Goal: Task Accomplishment & Management: Manage account settings

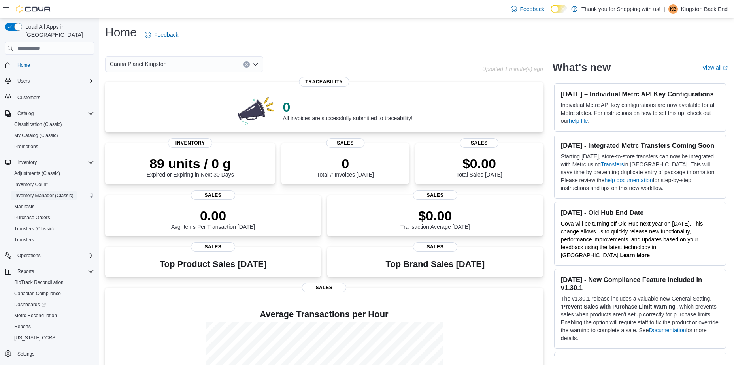
click at [36, 192] on span "Inventory Manager (Classic)" at bounding box center [43, 195] width 59 height 6
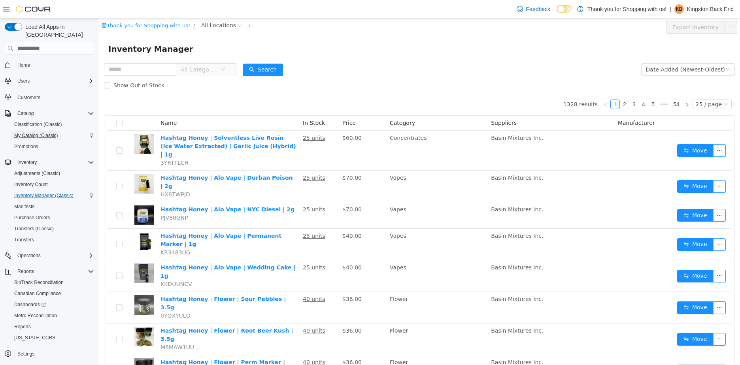
click at [40, 132] on span "My Catalog (Classic)" at bounding box center [36, 135] width 44 height 9
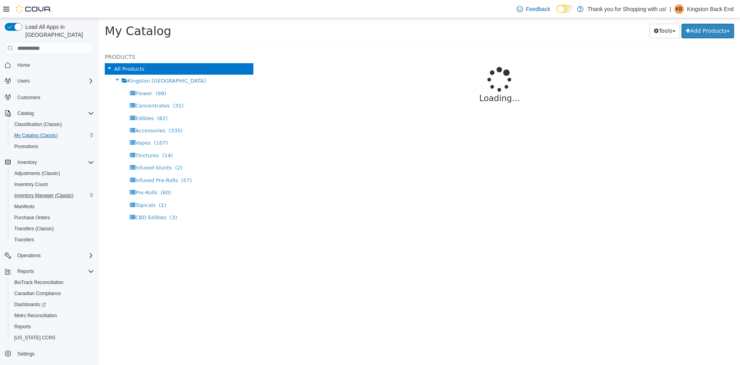
select select "**********"
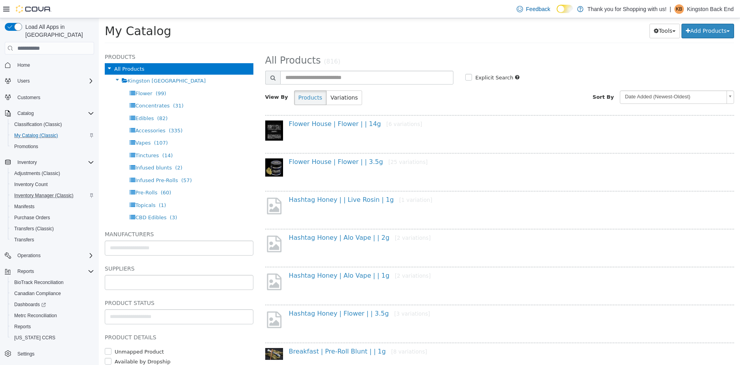
click at [184, 277] on input "text" at bounding box center [179, 282] width 148 height 13
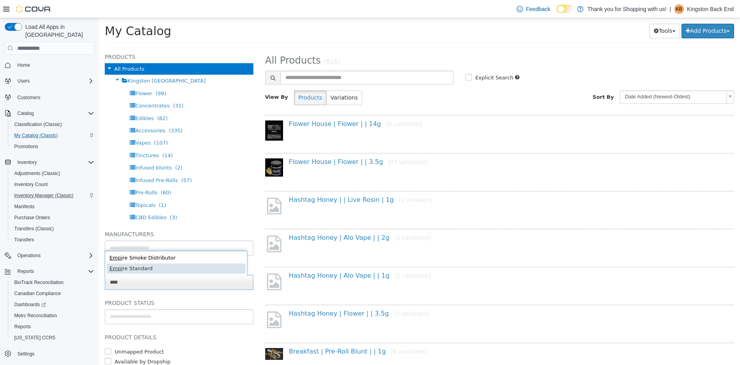
type input "****"
type input "******"
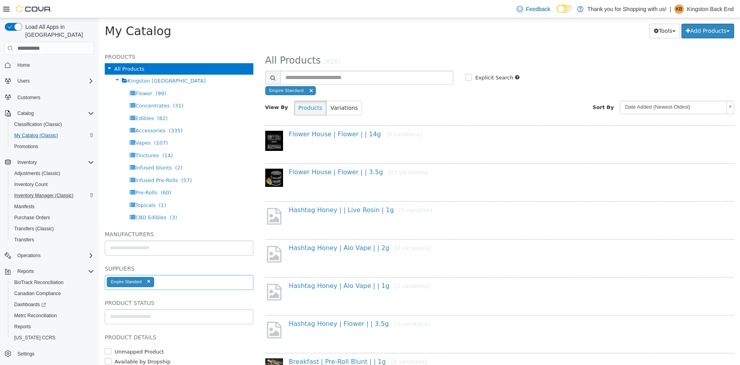
select select "**********"
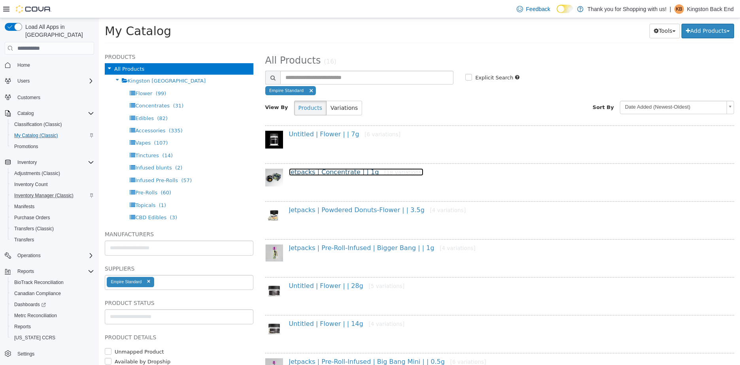
click at [328, 175] on link "Jetpacks | Concentrate | | 1g [18 variations]" at bounding box center [356, 172] width 135 height 8
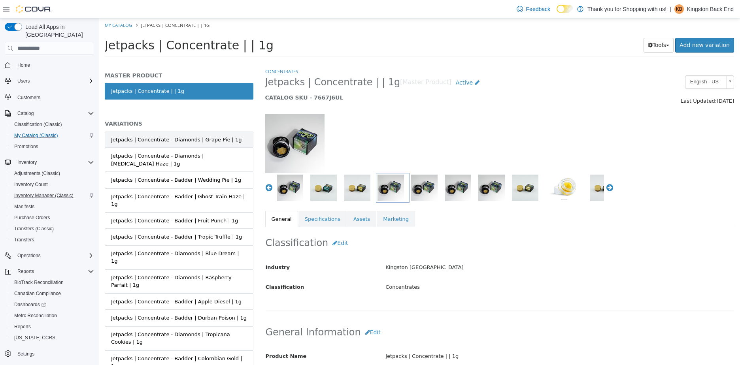
click at [219, 137] on div "Jetpacks | Concentrate - Diamonds | Grape Pie | 1g" at bounding box center [176, 140] width 131 height 8
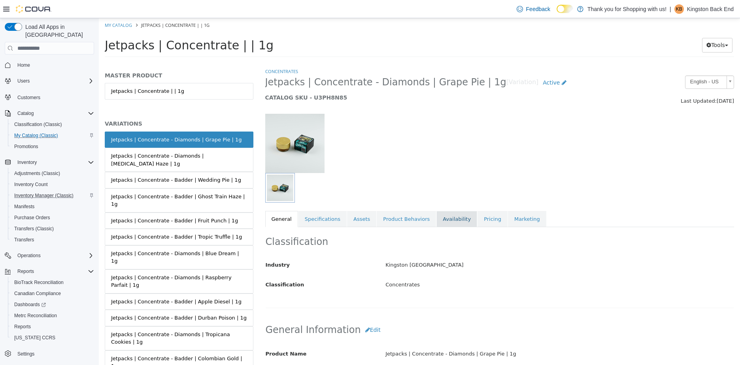
click at [450, 212] on link "Availability" at bounding box center [456, 219] width 41 height 17
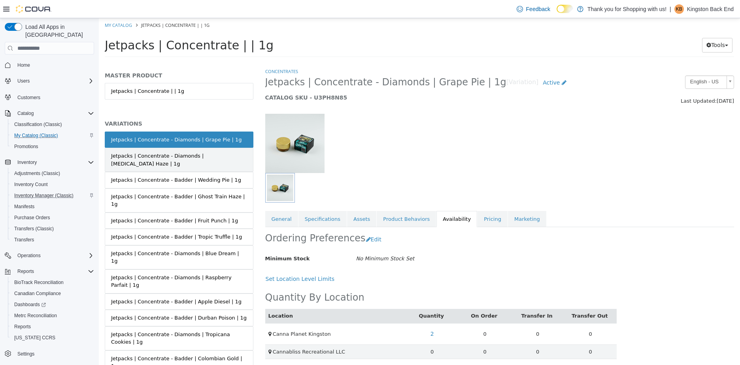
click at [164, 162] on link "Jetpacks | Concentrate - Diamonds | Amnesia Haze | 1g" at bounding box center [179, 160] width 149 height 24
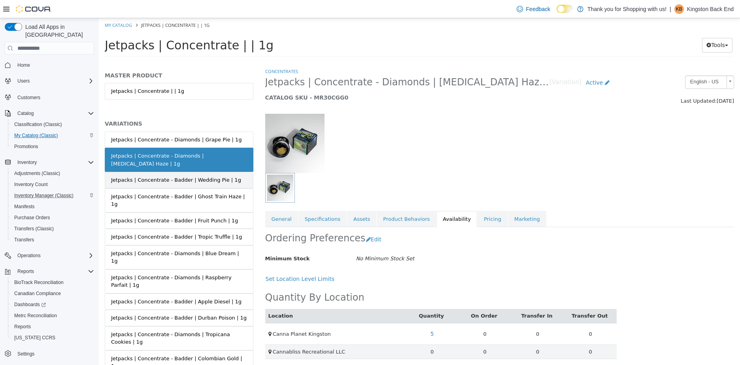
click at [166, 176] on div "Jetpacks | Concentrate - Badder | Wedding Pie | 1g" at bounding box center [176, 180] width 130 height 8
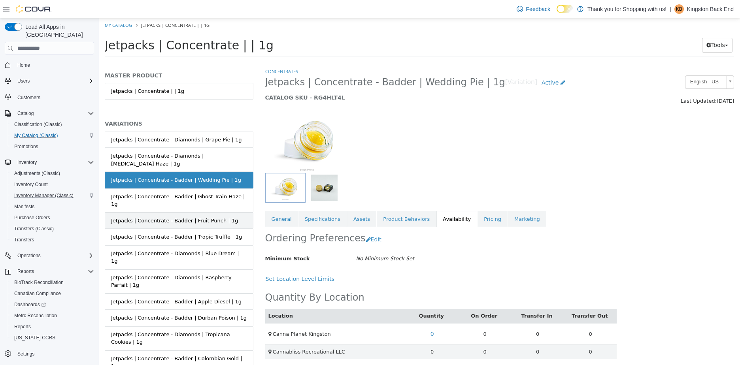
click at [164, 213] on link "Jetpacks | Concentrate - Badder | Fruit Punch | 1g" at bounding box center [179, 221] width 149 height 17
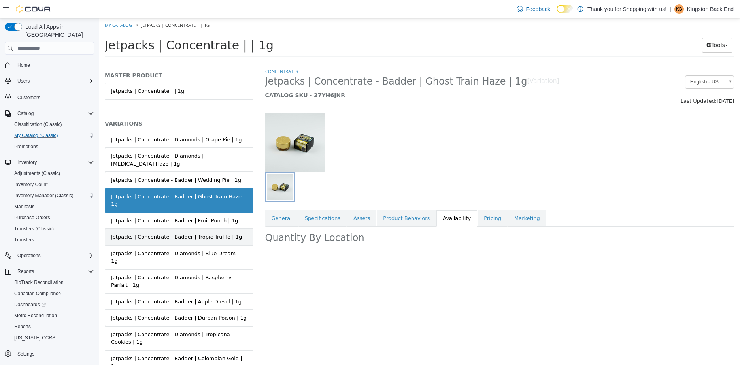
click at [175, 233] on div "Jetpacks | Concentrate - Badder | Tropic Truffle | 1g" at bounding box center [176, 237] width 131 height 8
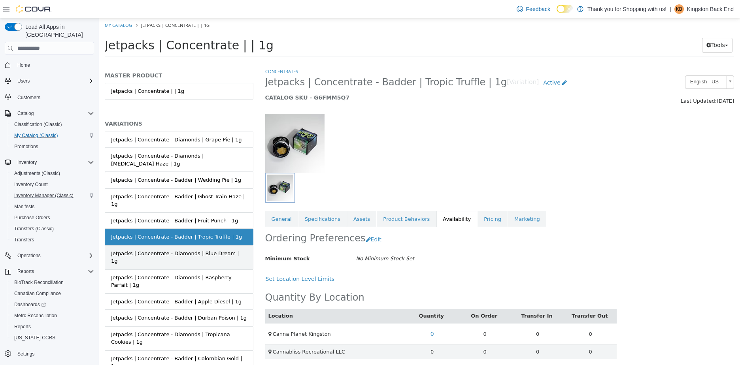
click at [173, 250] on div "Jetpacks | Concentrate - Diamonds | Blue Dream | 1g" at bounding box center [179, 257] width 136 height 15
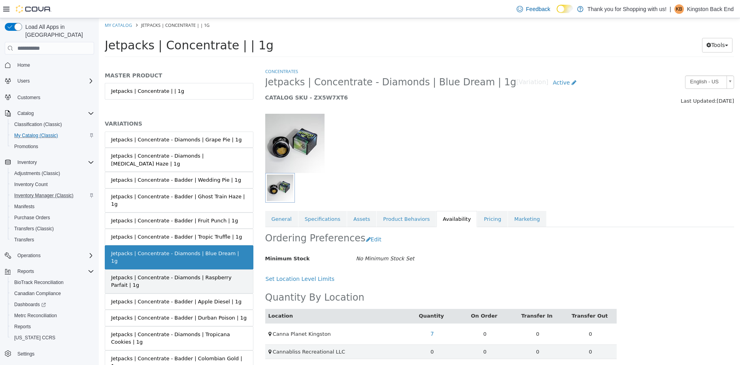
click at [172, 274] on div "Jetpacks | Concentrate - Diamonds | Raspberry Parfait | 1g" at bounding box center [179, 281] width 136 height 15
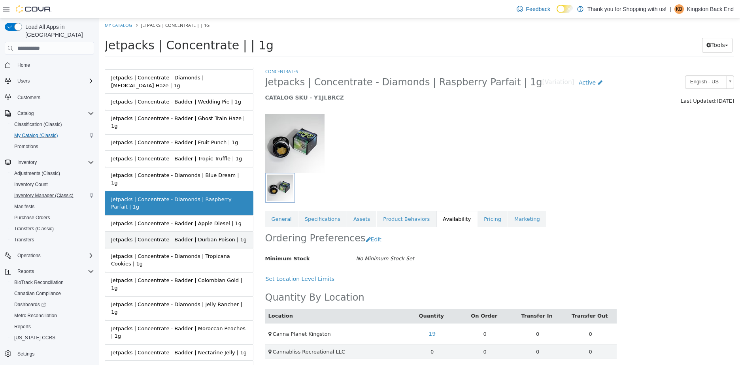
scroll to position [79, 0]
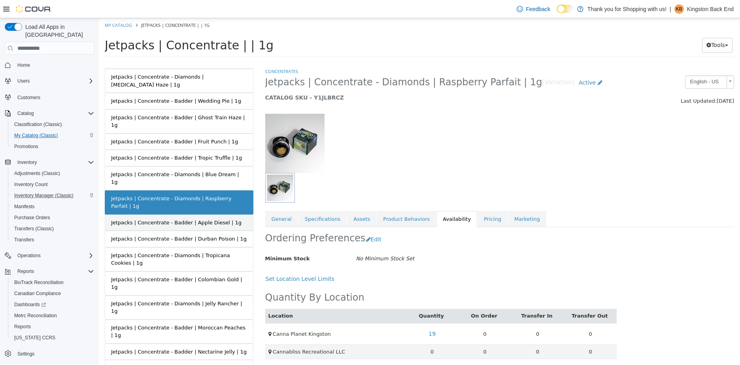
click at [210, 215] on link "Jetpacks | Concentrate - Badder | Apple Diesel | 1g" at bounding box center [179, 223] width 149 height 17
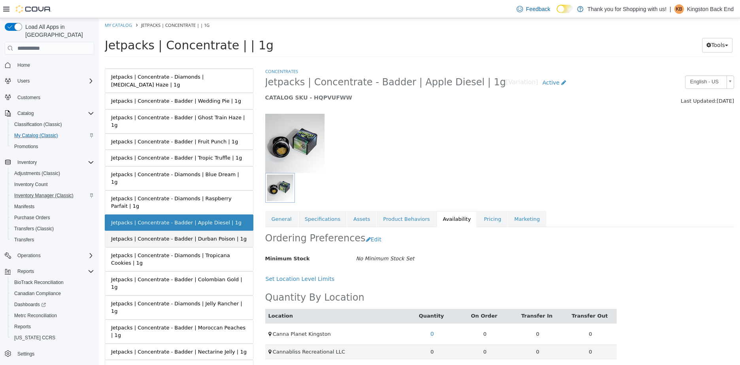
click at [202, 235] on div "Jetpacks | Concentrate - Badder | Durban Poison | 1g" at bounding box center [179, 239] width 136 height 8
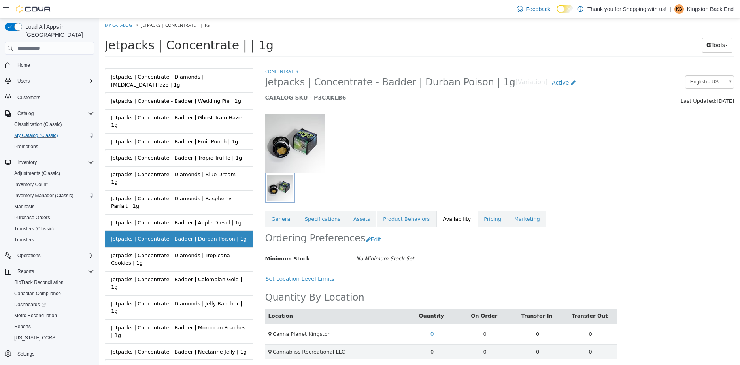
click at [205, 252] on div "Jetpacks | Concentrate - Diamonds | Tropicana Cookies | 1g" at bounding box center [179, 259] width 136 height 15
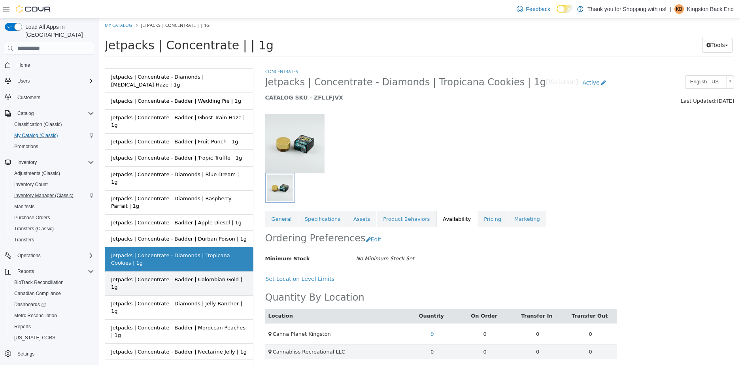
click at [189, 276] on div "Jetpacks | Concentrate - Badder | Colombian Gold | 1g" at bounding box center [179, 283] width 136 height 15
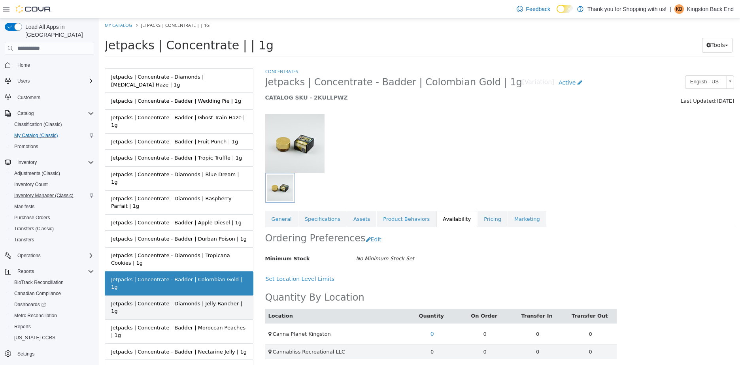
click at [180, 300] on div "Jetpacks | Concentrate - Diamonds | Jelly Rancher | 1g" at bounding box center [179, 307] width 136 height 15
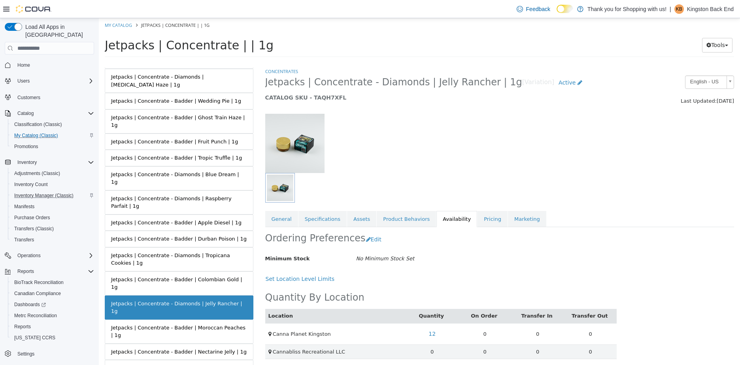
click at [177, 324] on div "Jetpacks | Concentrate - Badder | Moroccan Peaches | 1g" at bounding box center [179, 331] width 136 height 15
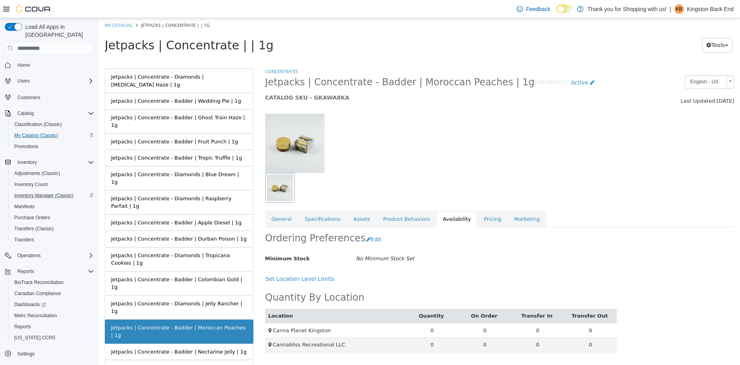
click at [177, 344] on link "Jetpacks | Concentrate - Badder | Nectarine Jelly | 1g" at bounding box center [179, 352] width 149 height 17
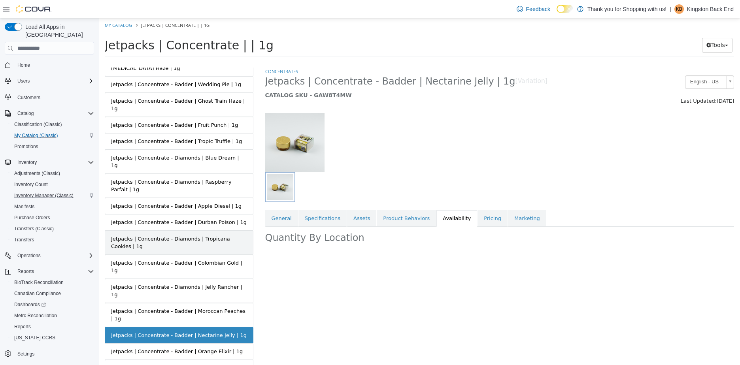
scroll to position [104, 0]
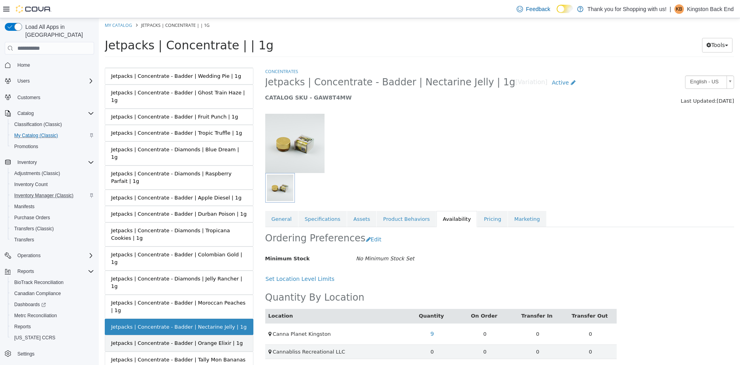
click at [198, 335] on link "Jetpacks | Concentrate - Badder | Orange Elixir | 1g" at bounding box center [179, 343] width 149 height 17
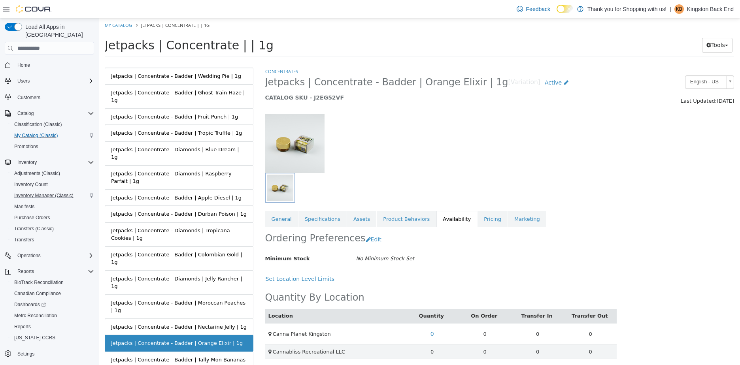
click at [196, 356] on div "Jetpacks | Concentrate - Badder | Tally Mon Bananas | 1g" at bounding box center [179, 363] width 136 height 15
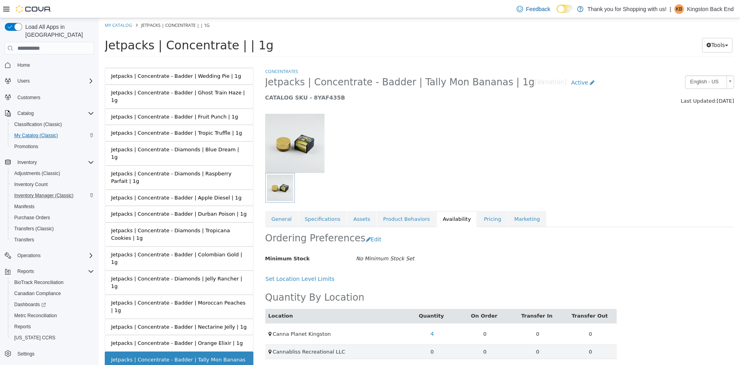
click at [119, 29] on ol "My Catalog Jetpacks | Concentrate | | 1g" at bounding box center [419, 25] width 641 height 14
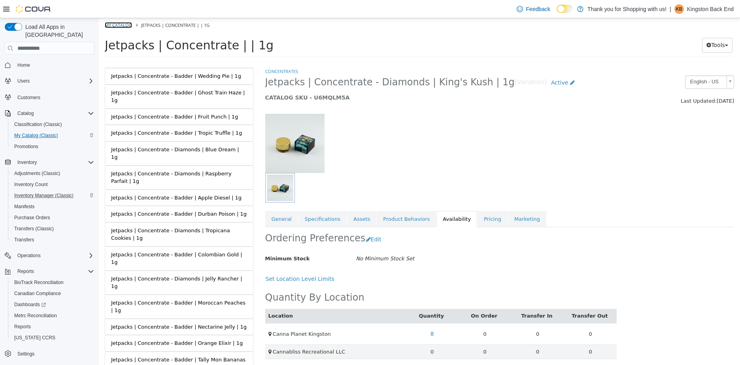
click at [121, 24] on link "My Catalog" at bounding box center [118, 25] width 27 height 6
select select "**********"
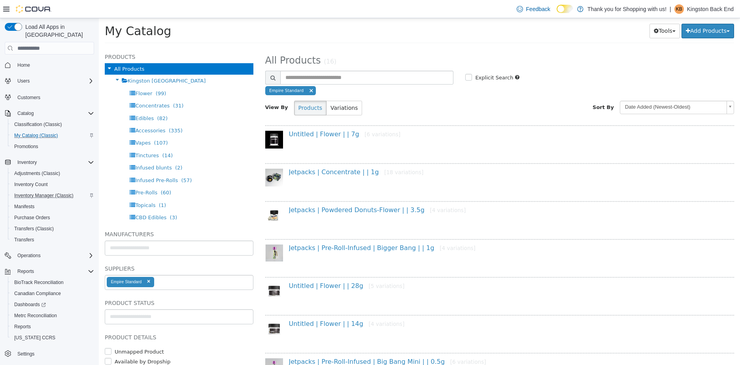
scroll to position [40, 0]
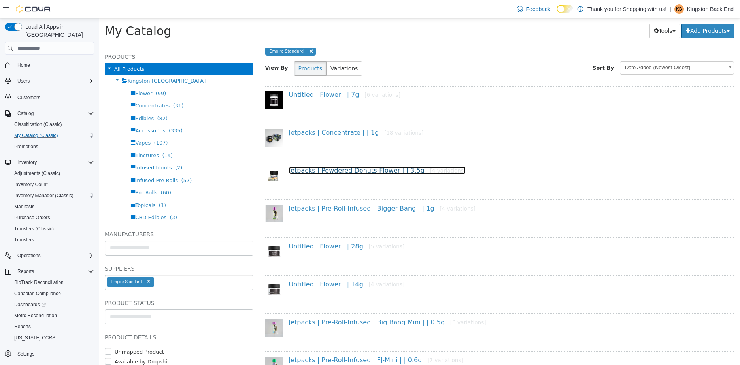
click at [359, 169] on link "Jetpacks | Powdered Donuts-Flower | | 3.5g [4 variations]" at bounding box center [377, 171] width 177 height 8
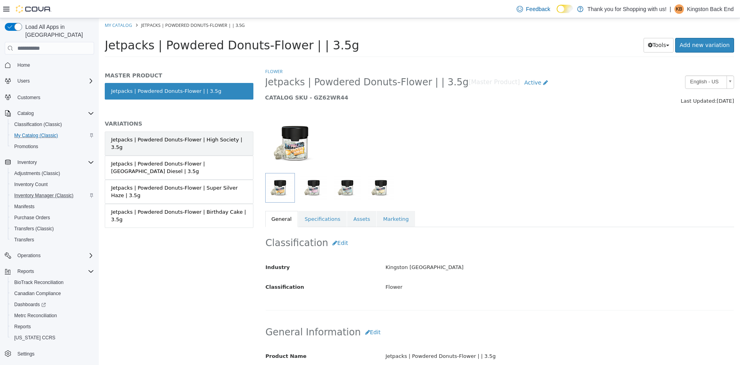
click at [220, 143] on div "Jetpacks | Powdered Donuts-Flower | High Society | 3.5g" at bounding box center [179, 143] width 136 height 15
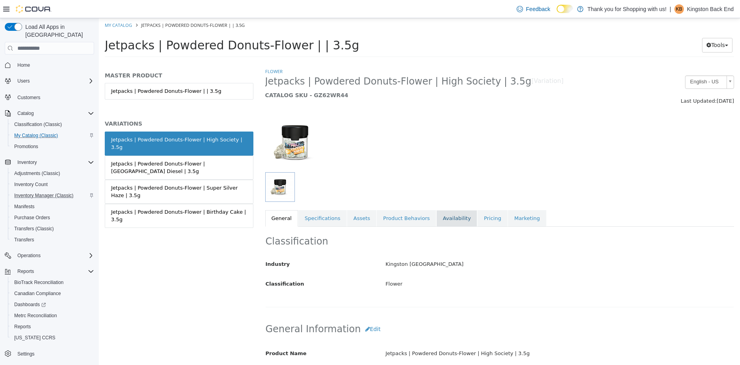
click at [436, 218] on link "Availability" at bounding box center [456, 218] width 41 height 17
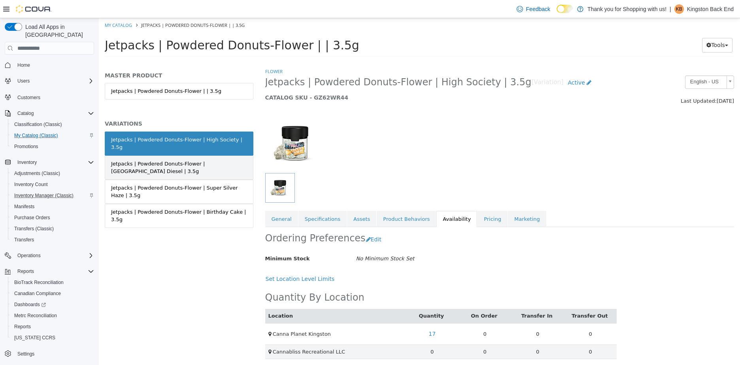
click at [224, 160] on div "Jetpacks | Powdered Donuts-Flower | NYC Diesel | 3.5g" at bounding box center [179, 167] width 136 height 15
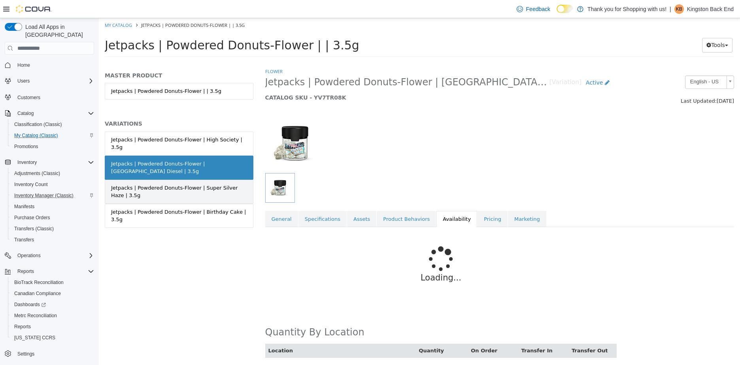
click at [214, 184] on div "Jetpacks | Powdered Donuts-Flower | Super Silver Haze | 3.5g" at bounding box center [179, 191] width 136 height 15
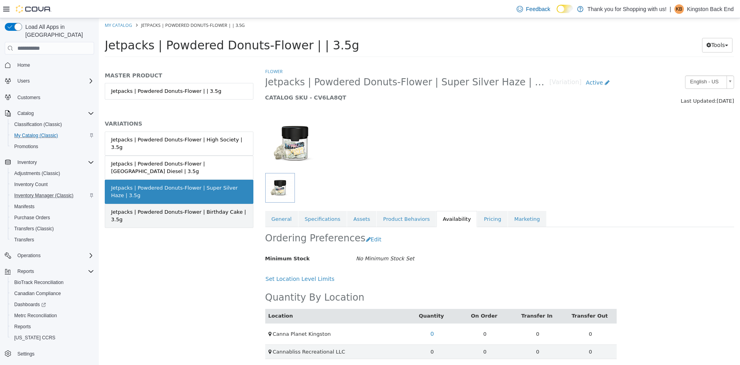
click at [216, 208] on div "Jetpacks | Powdered Donuts-Flower | Birthday Cake | 3.5g" at bounding box center [179, 215] width 136 height 15
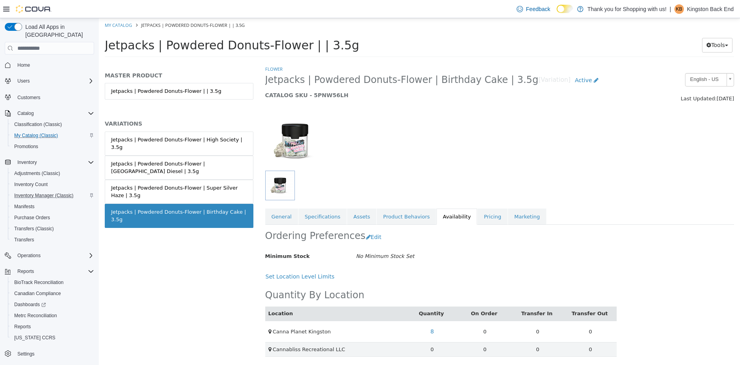
scroll to position [3, 0]
click at [127, 23] on link "My Catalog" at bounding box center [118, 25] width 27 height 6
select select "**********"
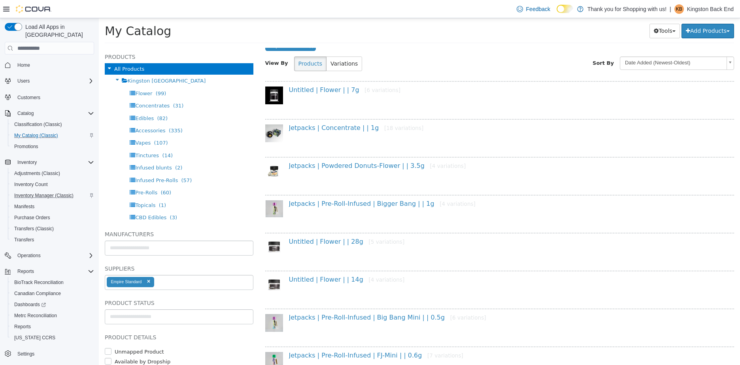
scroll to position [26, 0]
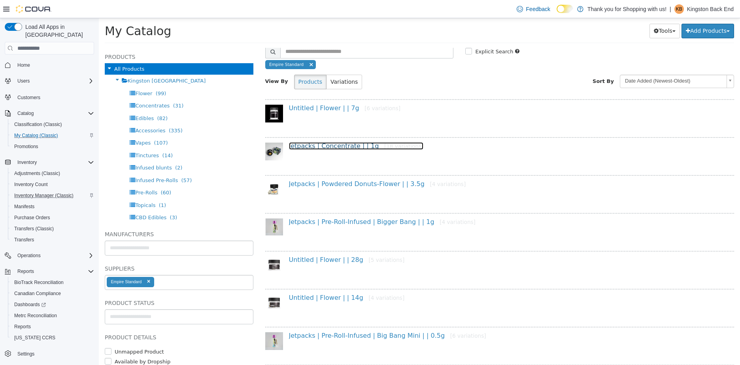
click at [335, 149] on link "Jetpacks | Concentrate | | 1g [18 variations]" at bounding box center [356, 146] width 135 height 8
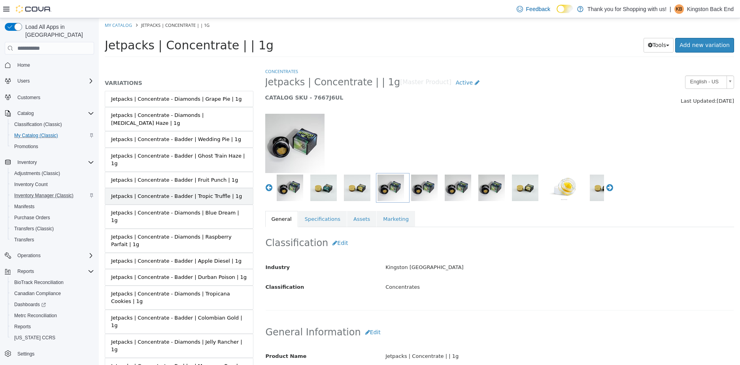
scroll to position [104, 0]
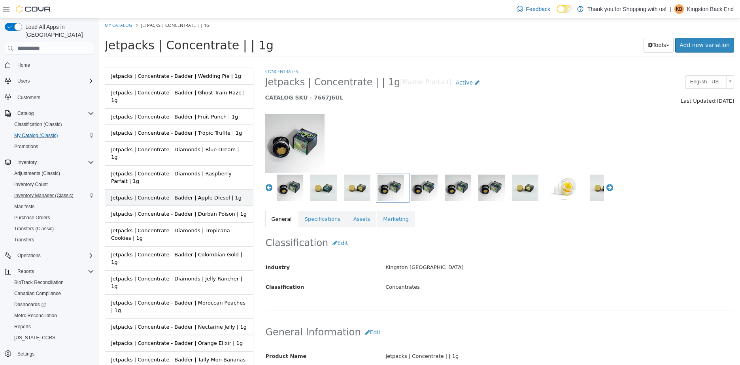
drag, startPoint x: 192, startPoint y: 168, endPoint x: 196, endPoint y: 171, distance: 4.8
click at [192, 190] on link "Jetpacks | Concentrate - Badder | Apple Diesel | 1g" at bounding box center [179, 198] width 149 height 17
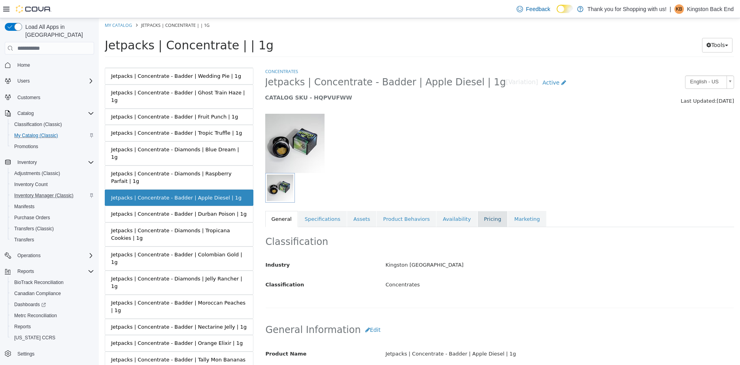
click at [477, 217] on link "Pricing" at bounding box center [492, 219] width 30 height 17
click at [452, 215] on link "Availability" at bounding box center [456, 219] width 41 height 17
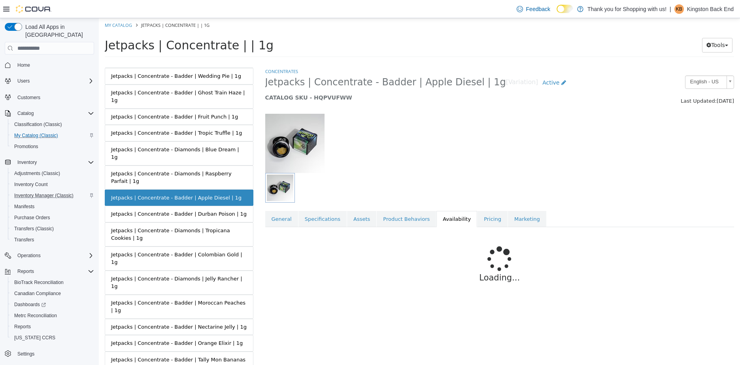
click at [441, 216] on link "Availability" at bounding box center [456, 219] width 41 height 17
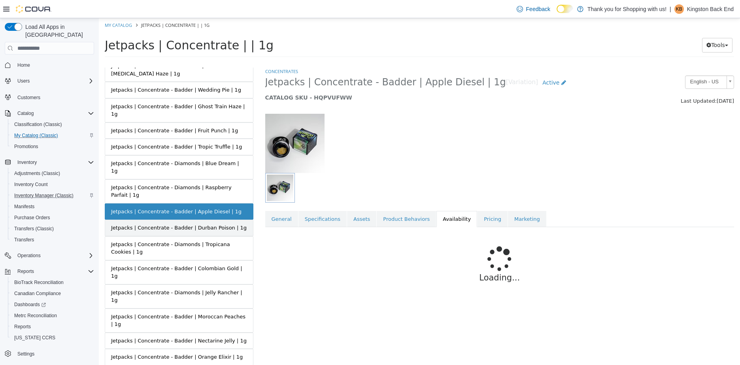
scroll to position [104, 0]
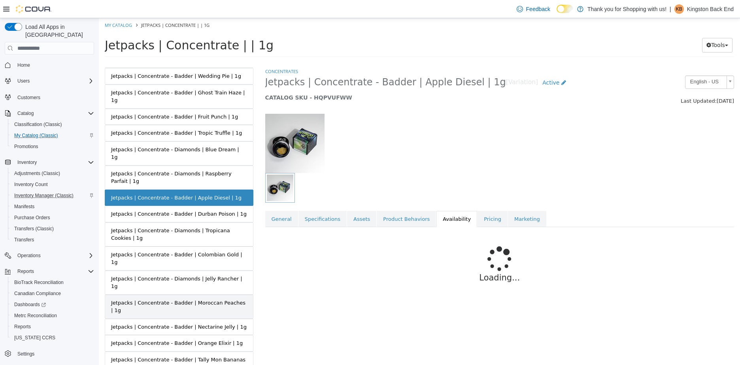
click at [185, 299] on div "Jetpacks | Concentrate - Badder | Moroccan Peaches | 1g" at bounding box center [179, 306] width 136 height 15
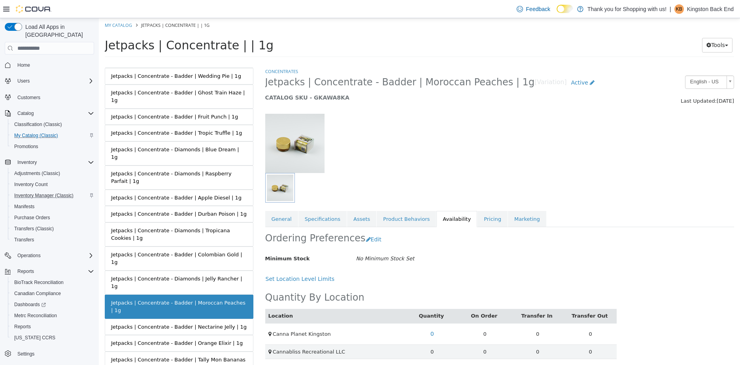
click at [117, 28] on li "My Catalog" at bounding box center [119, 24] width 28 height 7
click at [118, 24] on link "My Catalog" at bounding box center [118, 25] width 27 height 6
select select "**********"
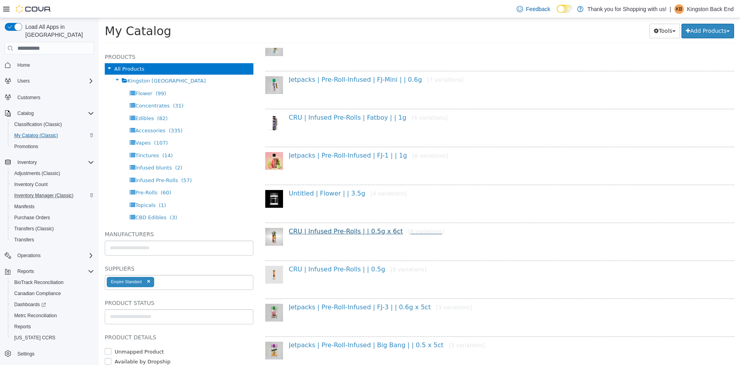
scroll to position [382, 0]
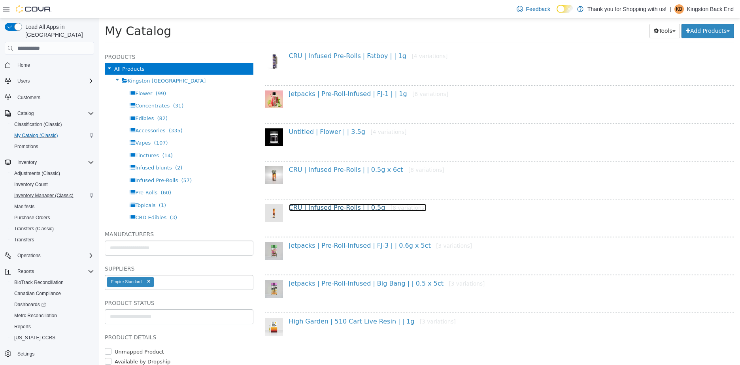
click at [352, 207] on link "CRU | Infused Pre-Rolls | | 0.5g [8 variations]" at bounding box center [357, 208] width 137 height 8
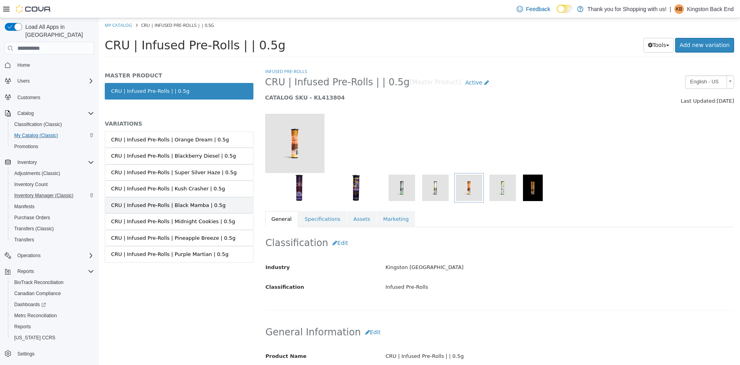
click at [196, 210] on link "CRU | Infused Pre-Rolls | Black Mamba | 0.5g" at bounding box center [179, 205] width 149 height 17
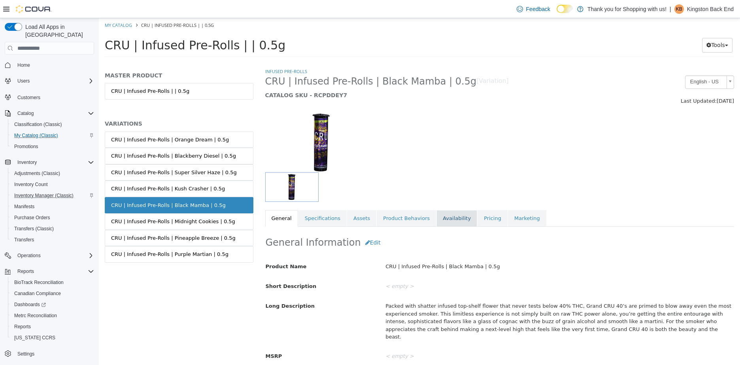
click at [442, 216] on link "Availability" at bounding box center [456, 218] width 41 height 17
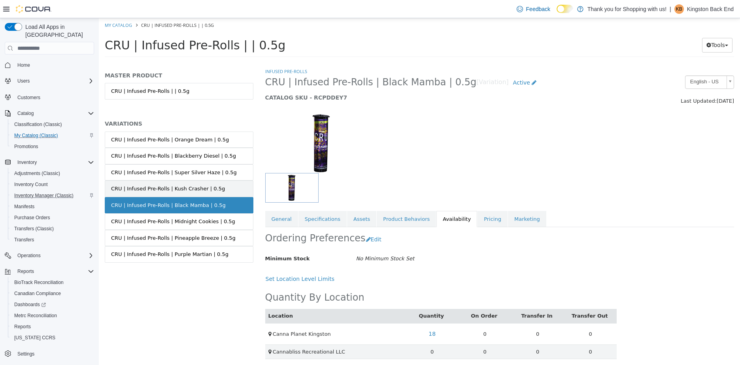
click at [181, 192] on div "CRU | Infused Pre-Rolls | Kush Crasher | 0.5g" at bounding box center [168, 189] width 114 height 8
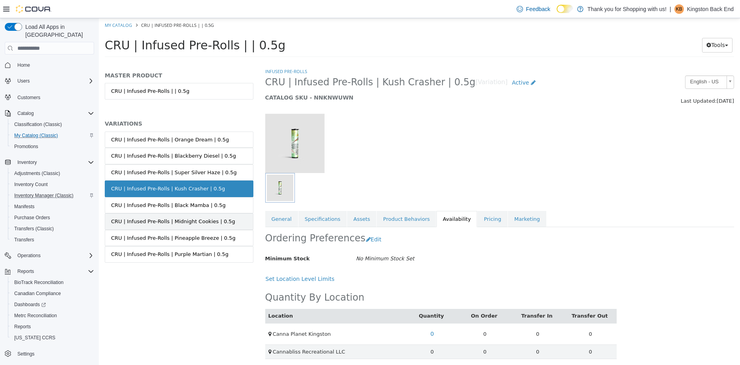
click at [187, 221] on div "CRU | Infused Pre-Rolls | Midnight Cookies | 0.5g" at bounding box center [173, 222] width 124 height 8
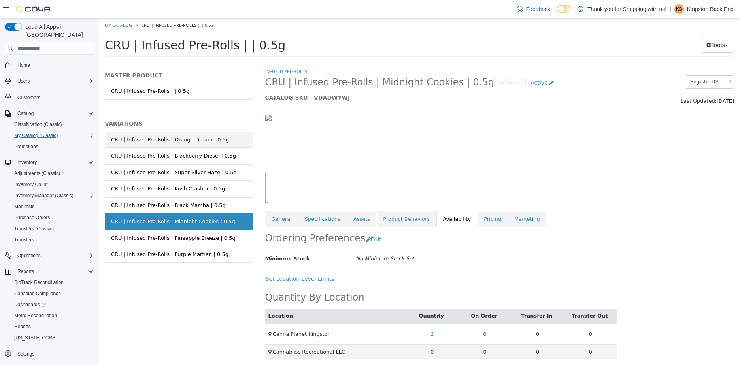
click at [203, 143] on div "CRU | Infused Pre-Rolls | Orange Dream | 0.5g" at bounding box center [170, 140] width 118 height 8
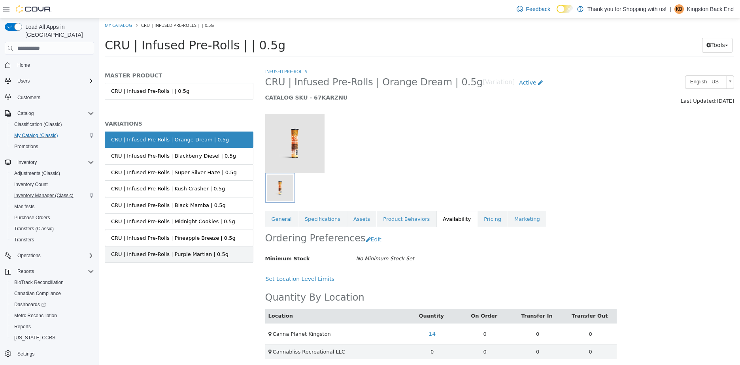
click at [200, 252] on div "CRU | Infused Pre-Rolls | Purple Martian | 0.5g" at bounding box center [169, 254] width 117 height 8
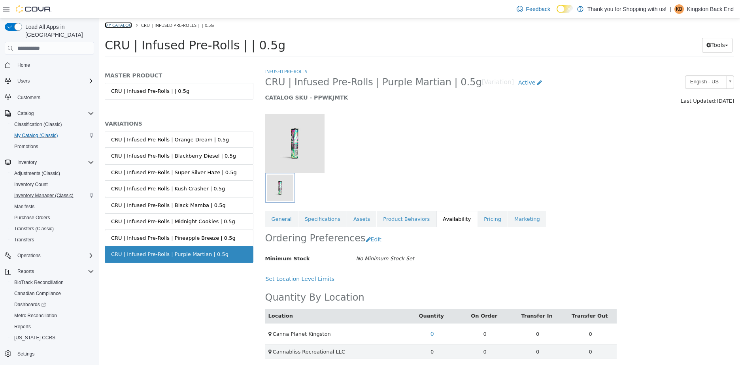
click at [115, 26] on link "My Catalog" at bounding box center [118, 25] width 27 height 6
select select "**********"
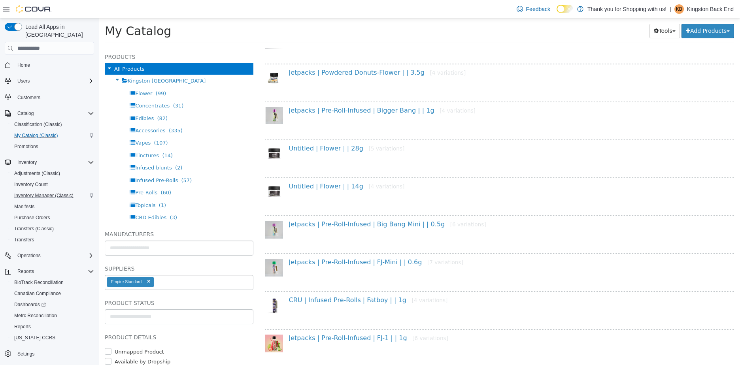
scroll to position [158, 0]
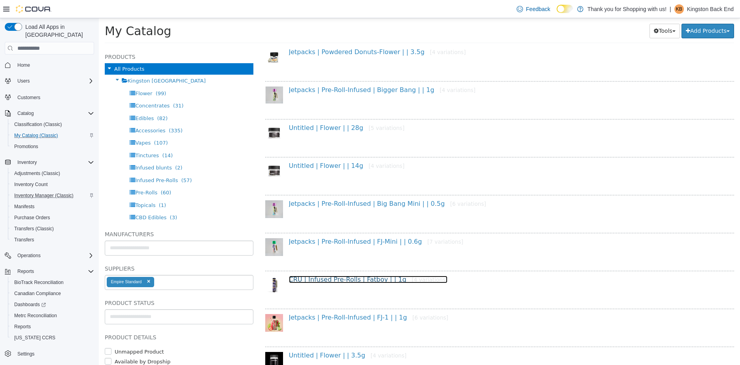
click at [348, 276] on link "CRU | Infused Pre-Rolls | Fatboy | | 1g [4 variations]" at bounding box center [368, 280] width 159 height 8
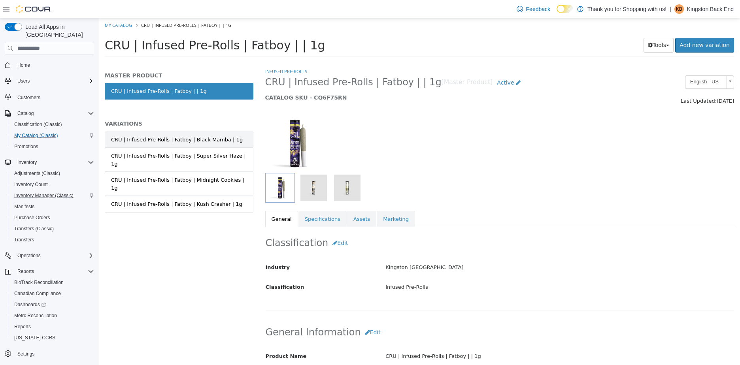
click at [216, 144] on link "CRU | Infused Pre-Rolls | Fatboy | Black Mamba | 1g" at bounding box center [179, 140] width 149 height 17
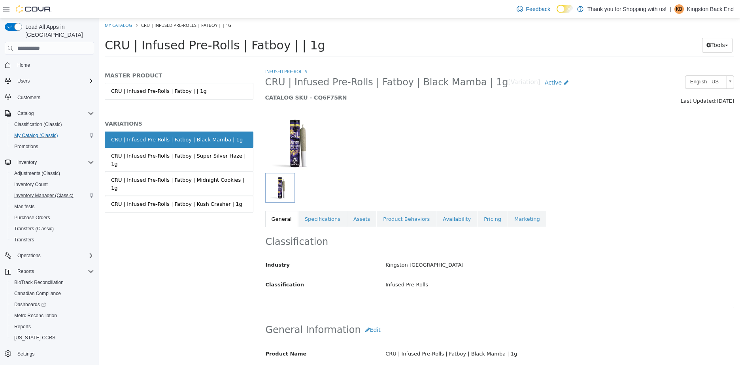
click at [437, 206] on div "Infused Pre-Rolls CRU | Infused Pre-Rolls | Fatboy | Black Mamba | 1g [Variatio…" at bounding box center [499, 148] width 469 height 160
click at [436, 226] on link "Availability" at bounding box center [456, 219] width 41 height 17
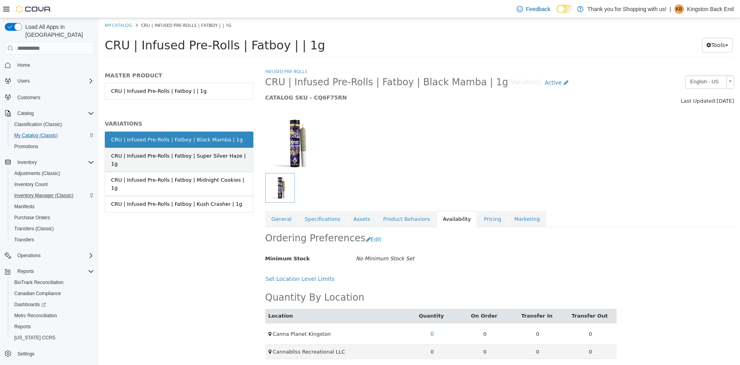
click at [219, 158] on div "CRU | Infused Pre-Rolls | Fatboy | Super Silver Haze | 1g" at bounding box center [179, 159] width 136 height 15
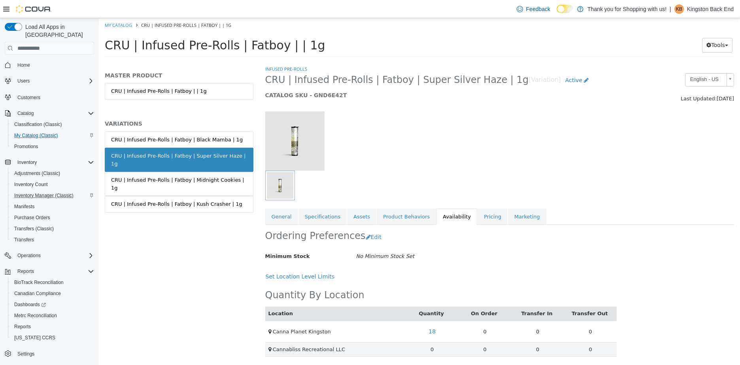
scroll to position [3, 0]
click at [230, 176] on div "CRU | Infused Pre-Rolls | Fatboy | Midnight Cookies | 1g" at bounding box center [179, 183] width 136 height 15
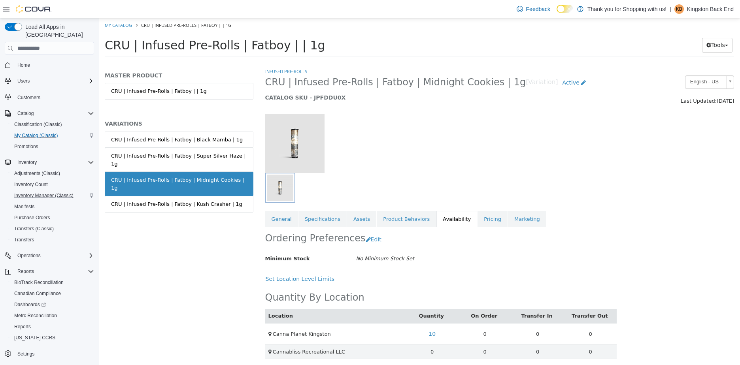
click at [118, 21] on li "My Catalog" at bounding box center [119, 24] width 28 height 7
click at [118, 23] on link "My Catalog" at bounding box center [118, 25] width 27 height 6
select select "**********"
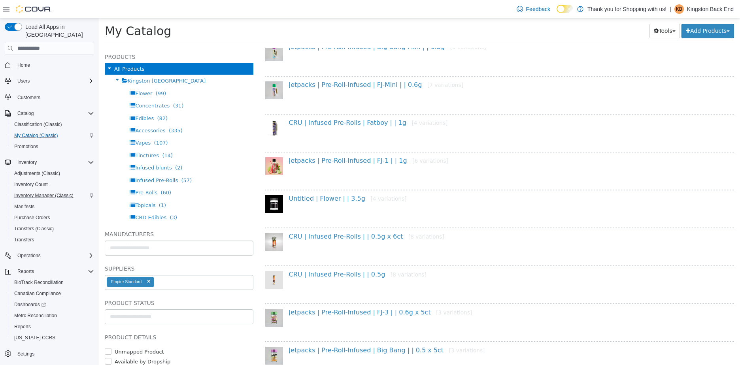
scroll to position [316, 0]
click at [355, 237] on link "CRU | Infused Pre-Rolls | | 0.5g x 6ct [8 variations]" at bounding box center [366, 236] width 155 height 8
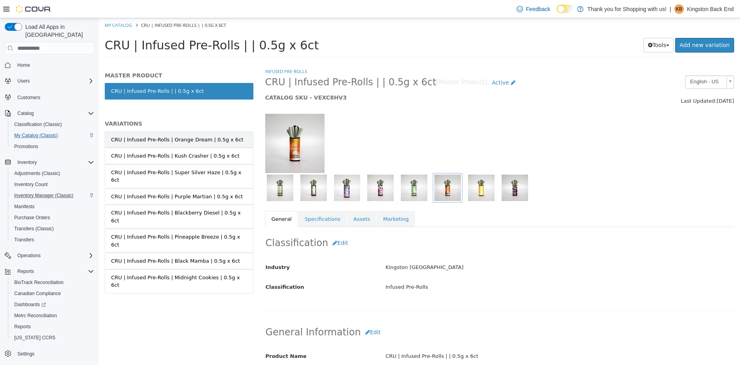
click at [232, 143] on link "CRU | Infused Pre-Rolls | Orange Dream | 0.5g x 6ct" at bounding box center [179, 140] width 149 height 17
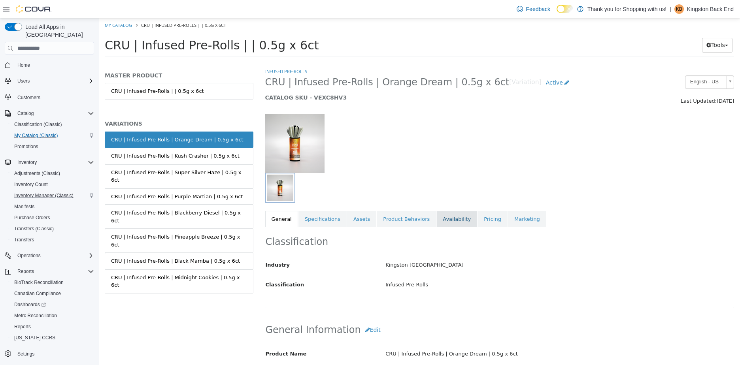
click at [449, 224] on link "Availability" at bounding box center [456, 219] width 41 height 17
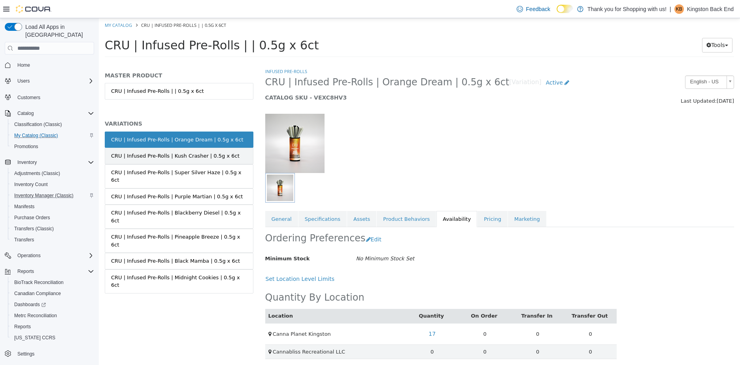
click at [185, 153] on div "CRU | Infused Pre-Rolls | Kush Crasher | 0.5g x 6ct" at bounding box center [175, 156] width 128 height 8
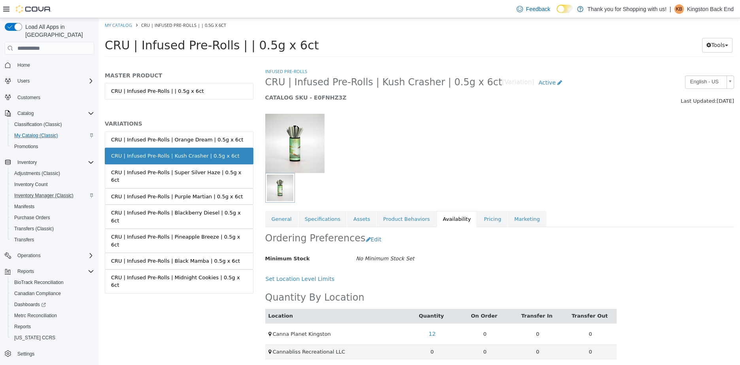
click at [183, 177] on link "CRU | Infused Pre-Rolls | Super Silver Haze | 0.5g x 6ct" at bounding box center [179, 176] width 149 height 24
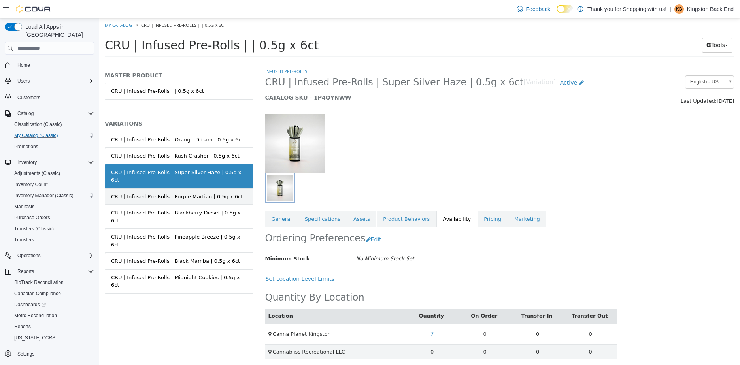
click at [178, 193] on div "CRU | Infused Pre-Rolls | Purple Martian | 0.5g x 6ct" at bounding box center [177, 197] width 132 height 8
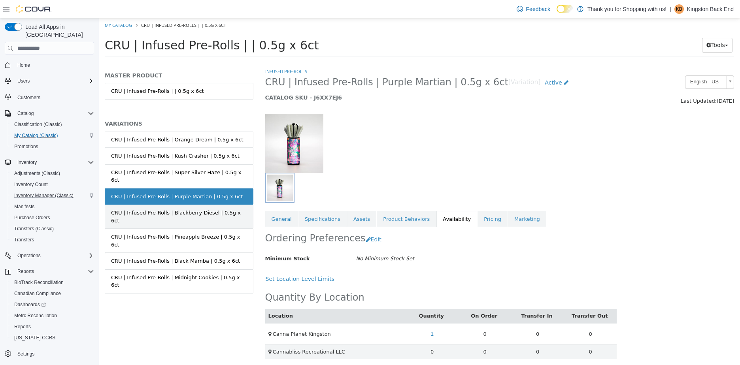
click at [187, 209] on div "CRU | Infused Pre-Rolls | Blackberry Diesel | 0.5g x 6ct" at bounding box center [179, 216] width 136 height 15
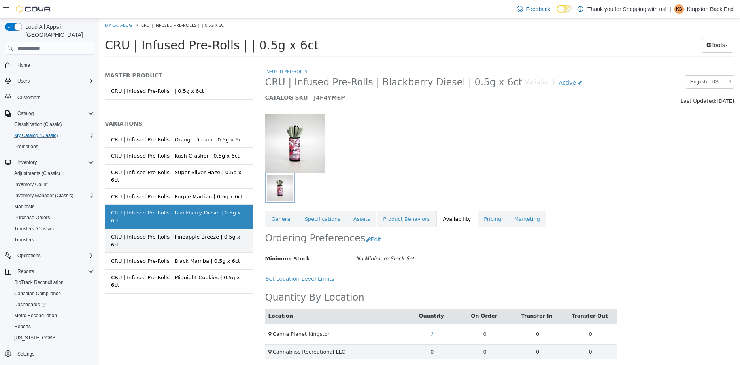
click at [195, 233] on div "CRU | Infused Pre-Rolls | Pineapple Breeze | 0.5g x 6ct" at bounding box center [179, 240] width 136 height 15
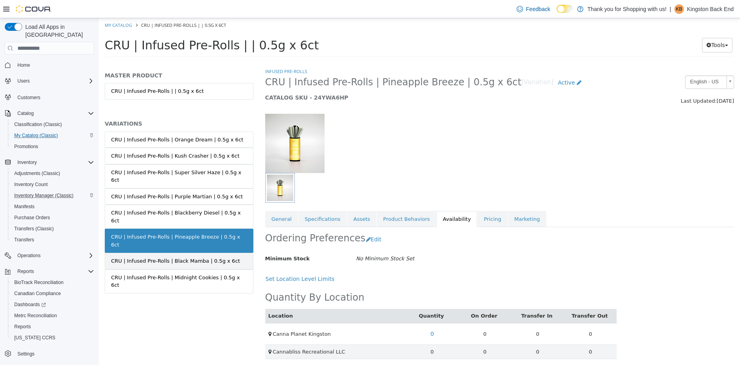
click at [189, 257] on div "CRU | Infused Pre-Rolls | Black Mamba | 0.5g x 6ct" at bounding box center [175, 261] width 129 height 8
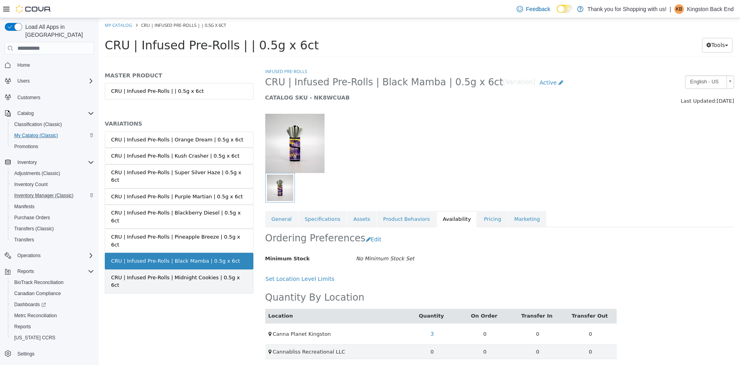
click at [132, 274] on div "CRU | Infused Pre-Rolls | Midnight Cookies | 0.5g x 6ct" at bounding box center [179, 281] width 136 height 15
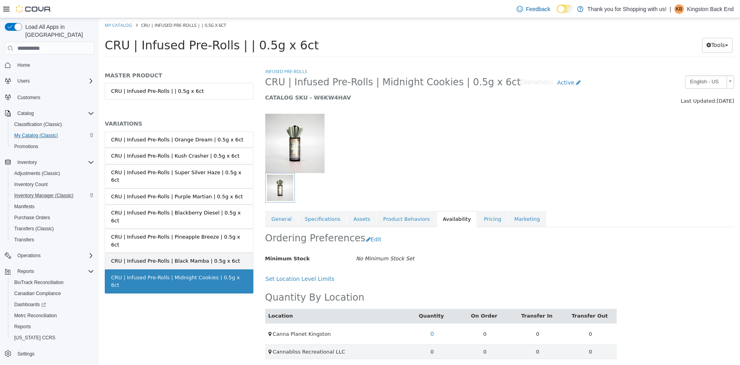
click at [201, 257] on div "CRU | Infused Pre-Rolls | Black Mamba | 0.5g x 6ct" at bounding box center [175, 261] width 129 height 8
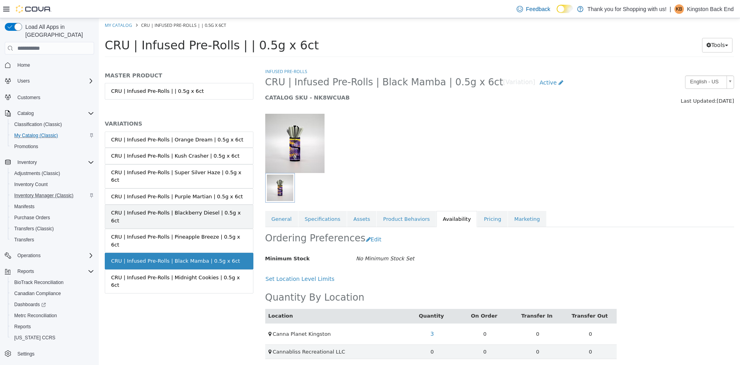
click at [200, 209] on div "CRU | Infused Pre-Rolls | Blackberry Diesel | 0.5g x 6ct" at bounding box center [179, 216] width 136 height 15
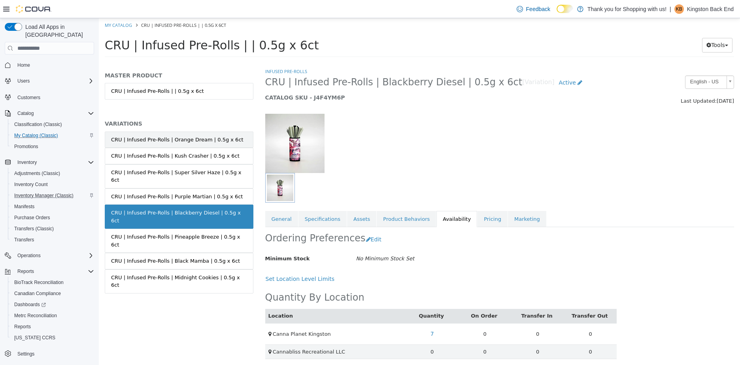
click at [230, 139] on link "CRU | Infused Pre-Rolls | Orange Dream | 0.5g x 6ct" at bounding box center [179, 140] width 149 height 17
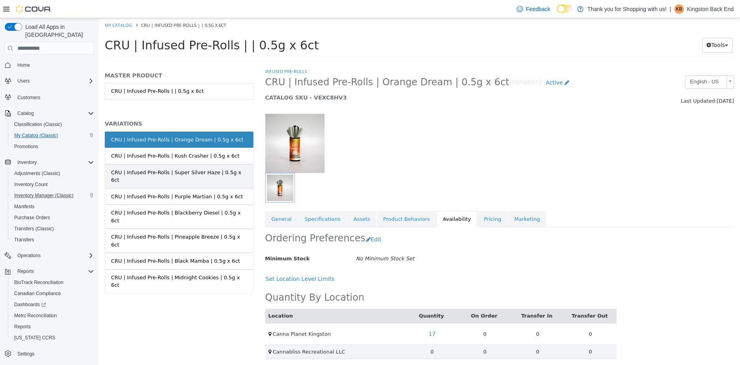
click at [234, 175] on link "CRU | Infused Pre-Rolls | Super Silver Haze | 0.5g x 6ct" at bounding box center [179, 176] width 149 height 24
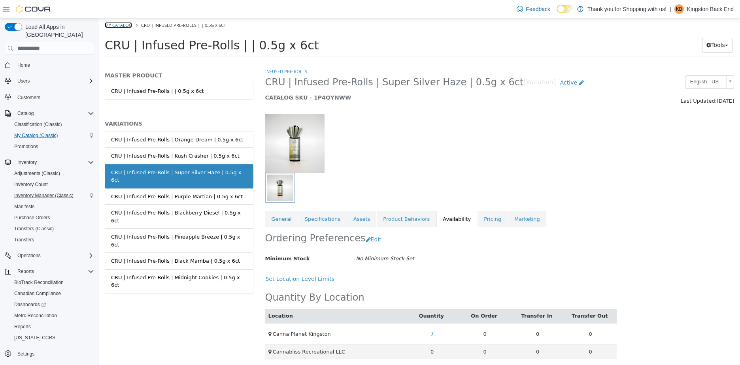
click at [111, 26] on link "My Catalog" at bounding box center [118, 25] width 27 height 6
select select "**********"
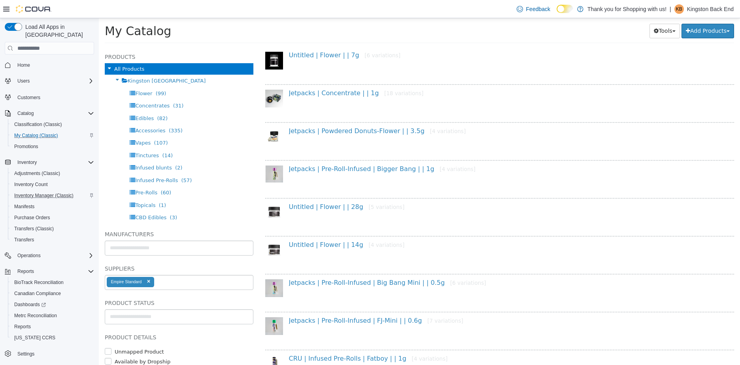
scroll to position [119, 0]
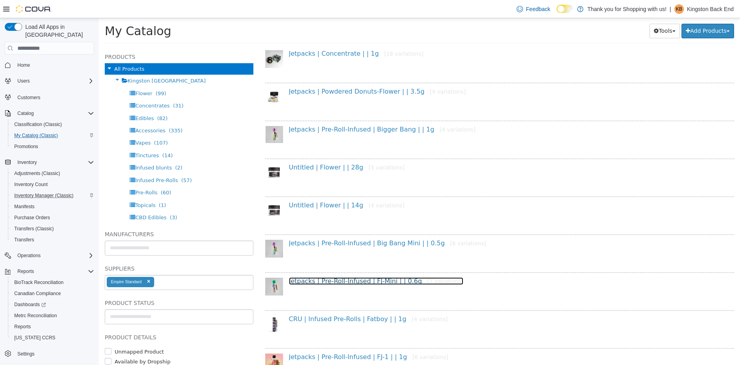
click at [354, 281] on link "Jetpacks | Pre-Roll-Infused | FJ-Mini | | 0.6g [7 variations]" at bounding box center [376, 281] width 174 height 8
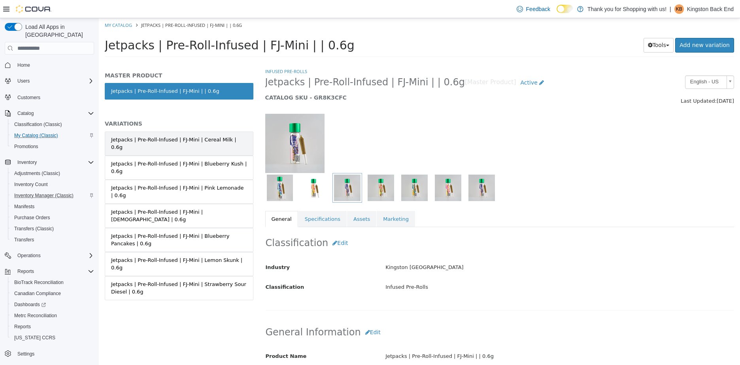
click at [201, 132] on link "Jetpacks | Pre-Roll-Infused | FJ-Mini | Cereal Milk | 0.6g" at bounding box center [179, 144] width 149 height 24
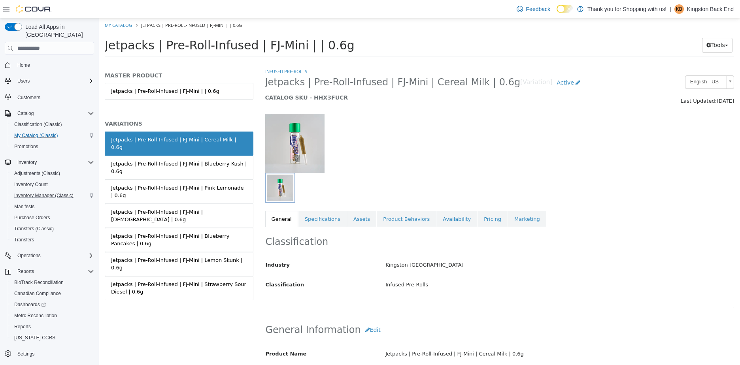
click at [433, 231] on div "Classification Industry Kingston NY Classification Infused Pre-Rolls Cancel Sav…" at bounding box center [499, 267] width 469 height 81
click at [441, 221] on link "Availability" at bounding box center [456, 219] width 41 height 17
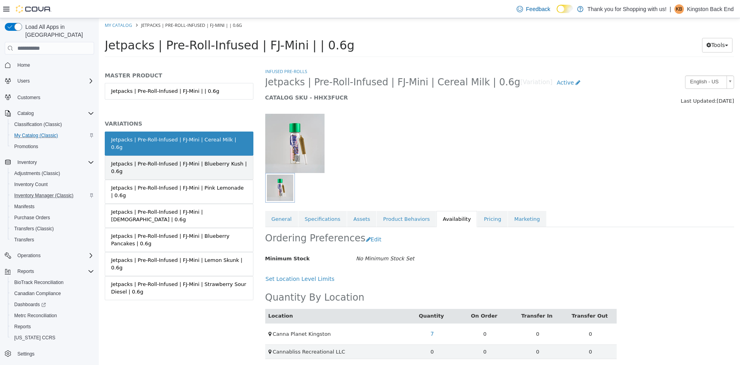
click at [227, 160] on div "Jetpacks | Pre-Roll-Infused | FJ-Mini | Blueberry Kush | 0.6g" at bounding box center [179, 167] width 136 height 15
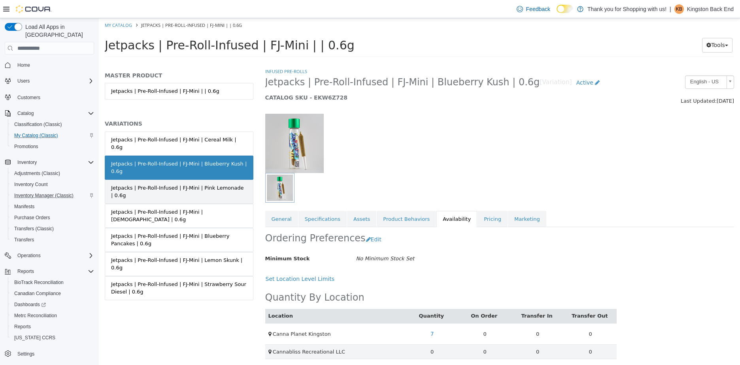
click at [218, 184] on div "Jetpacks | Pre-Roll-Infused | FJ-Mini | Pink Lemonade | 0.6g" at bounding box center [179, 191] width 136 height 15
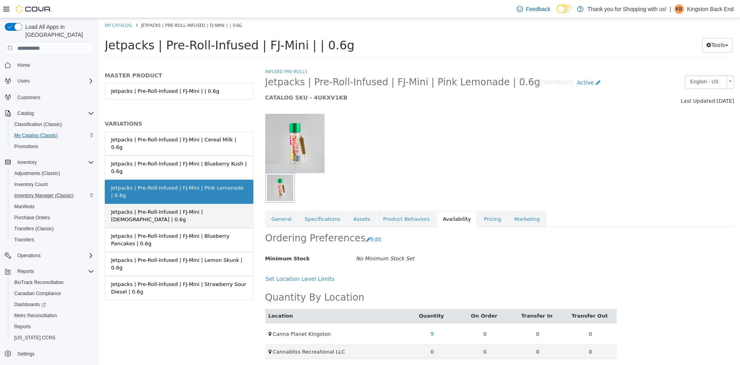
click at [209, 204] on link "Jetpacks | Pre-Roll-Infused | FJ-Mini | Afghani | 0.6g" at bounding box center [179, 216] width 149 height 24
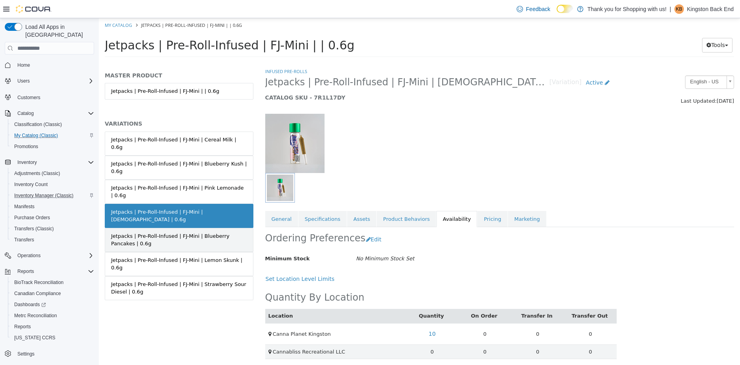
click at [203, 232] on div "Jetpacks | Pre-Roll-Infused | FJ-Mini | Blueberry Pancakes | 0.6g" at bounding box center [179, 239] width 136 height 15
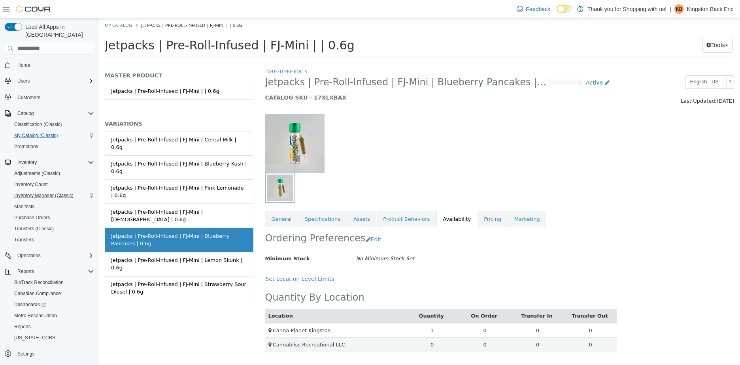
click at [194, 256] on div "Jetpacks | Pre-Roll-Infused | FJ-Mini | Lemon Skunk | 0.6g" at bounding box center [179, 263] width 136 height 15
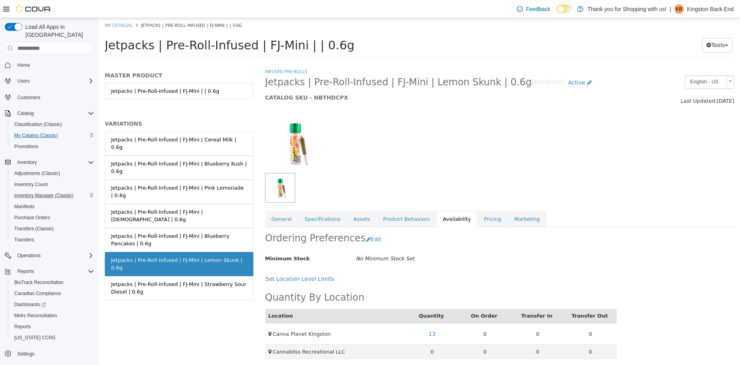
click at [182, 281] on div "Jetpacks | Pre-Roll-Infused | FJ-Mini | Strawberry Sour Diesel | 0.6g" at bounding box center [179, 288] width 136 height 15
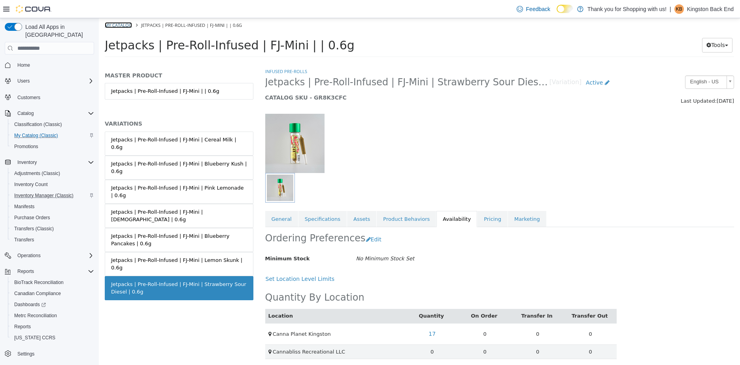
click at [123, 24] on link "My Catalog" at bounding box center [118, 25] width 27 height 6
select select "**********"
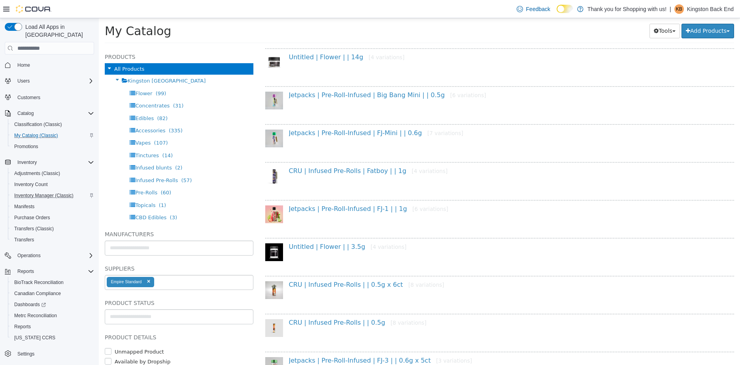
scroll to position [263, 0]
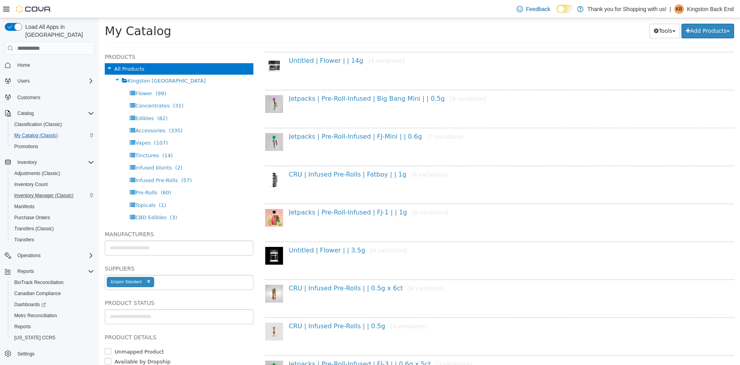
click at [369, 206] on div "Jetpacks | Pre-Roll-Infused | FJ-1 | | 1g [6 variations]" at bounding box center [499, 220] width 469 height 34
click at [367, 211] on link "Jetpacks | Pre-Roll-Infused | FJ-1 | | 1g [6 variations]" at bounding box center [368, 213] width 159 height 8
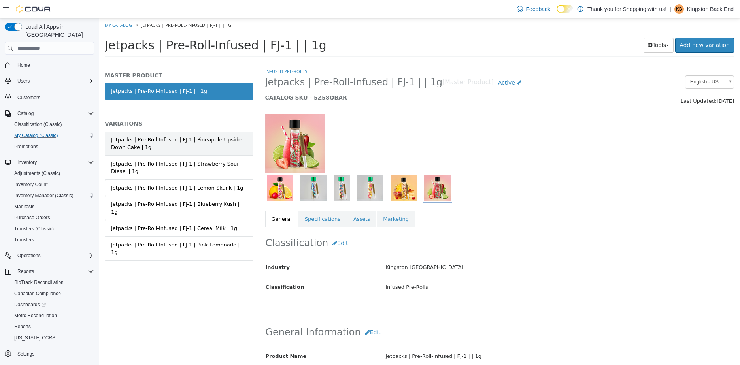
click at [202, 134] on link "Jetpacks | Pre-Roll-Infused | FJ-1 | Pineapple Upside Down Cake | 1g" at bounding box center [179, 144] width 149 height 24
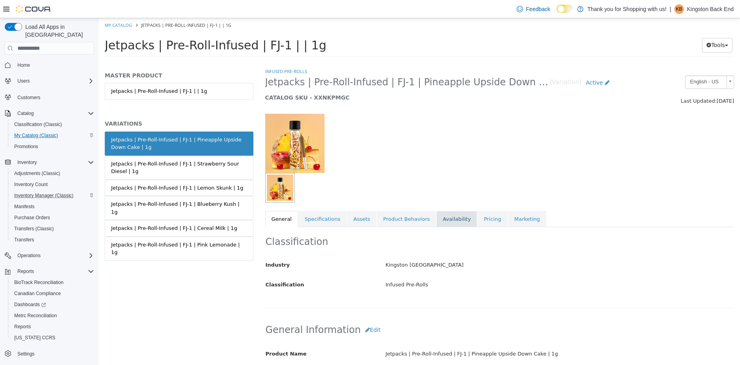
click at [436, 218] on link "Availability" at bounding box center [456, 219] width 41 height 17
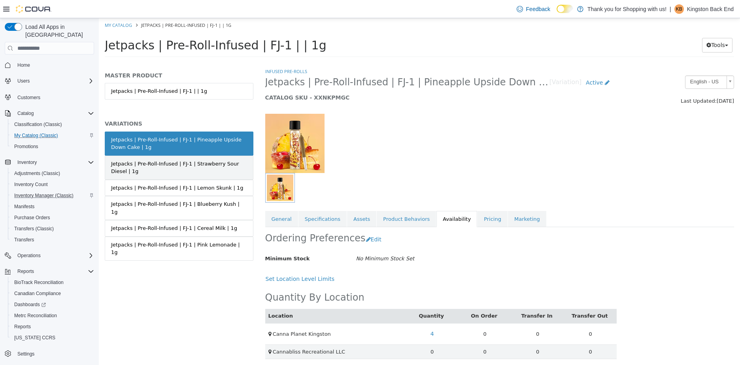
click at [202, 163] on div "Jetpacks | Pre-Roll-Infused | FJ-1 | Strawberry Sour Diesel | 1g" at bounding box center [179, 167] width 136 height 15
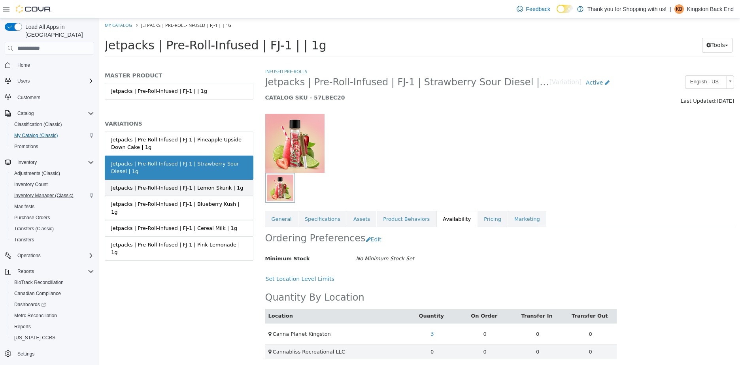
click at [235, 195] on link "Jetpacks | Pre-Roll-Infused | FJ-1 | Lemon Skunk | 1g" at bounding box center [179, 188] width 149 height 17
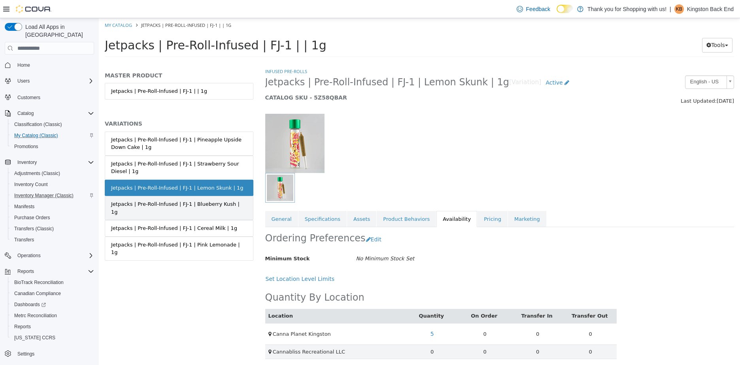
click at [229, 199] on link "Jetpacks | Pre-Roll-Infused | FJ-1 | Blueberry Kush | 1g" at bounding box center [179, 208] width 149 height 24
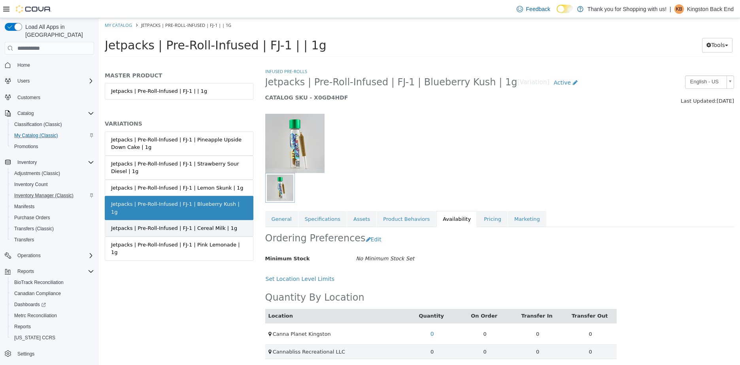
click at [212, 220] on link "Jetpacks | Pre-Roll-Infused | FJ-1 | Cereal Milk | 1g" at bounding box center [179, 228] width 149 height 17
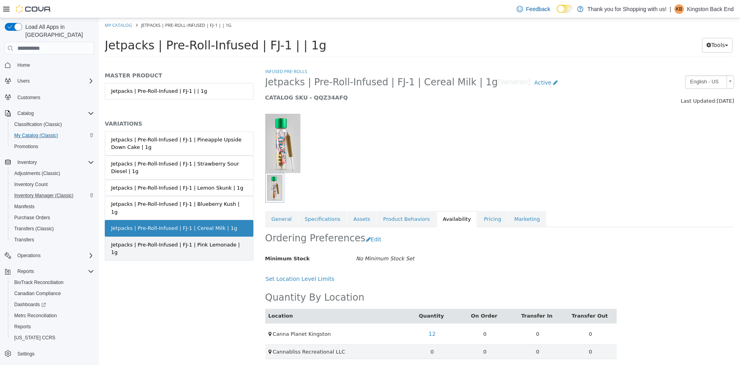
click at [203, 241] on div "Jetpacks | Pre-Roll-Infused | FJ-1 | Pink Lemonade | 1g" at bounding box center [179, 248] width 136 height 15
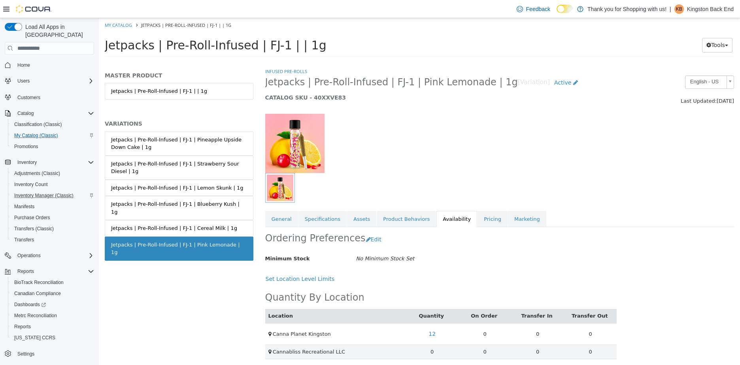
click at [119, 21] on li "My Catalog" at bounding box center [119, 24] width 28 height 7
click at [119, 30] on div "My Catalog Jetpacks | Pre-Roll-Infused | FJ-1 | | 1g Jetpacks | Pre-Roll-Infuse…" at bounding box center [419, 40] width 641 height 44
click at [126, 24] on link "My Catalog" at bounding box center [118, 25] width 27 height 6
select select "**********"
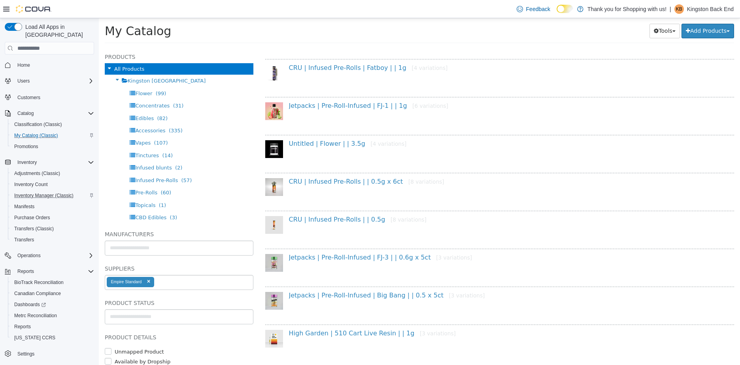
scroll to position [382, 0]
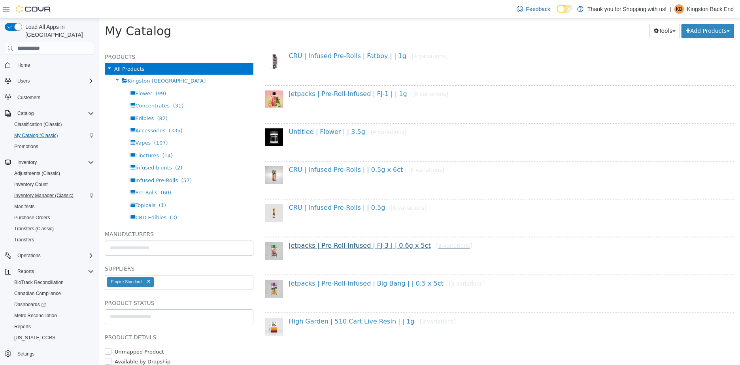
click at [354, 241] on div "Jetpacks | Pre-Roll-Infused | FJ-3 | | 0.6g x 5ct [3 variations]" at bounding box center [499, 254] width 469 height 34
click at [354, 249] on link "Jetpacks | Pre-Roll-Infused | FJ-3 | | 0.6g x 5ct [3 variations]" at bounding box center [380, 246] width 183 height 8
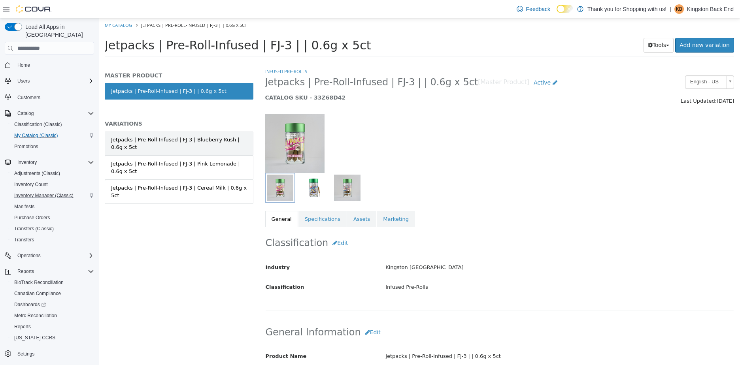
click at [218, 144] on div "Jetpacks | Pre-Roll-Infused | FJ-3 | Blueberry Kush | 0.6g x 5ct" at bounding box center [179, 143] width 136 height 15
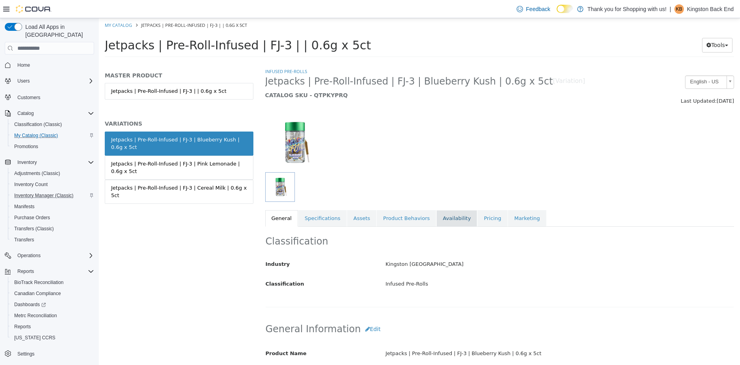
click at [445, 215] on link "Availability" at bounding box center [456, 218] width 41 height 17
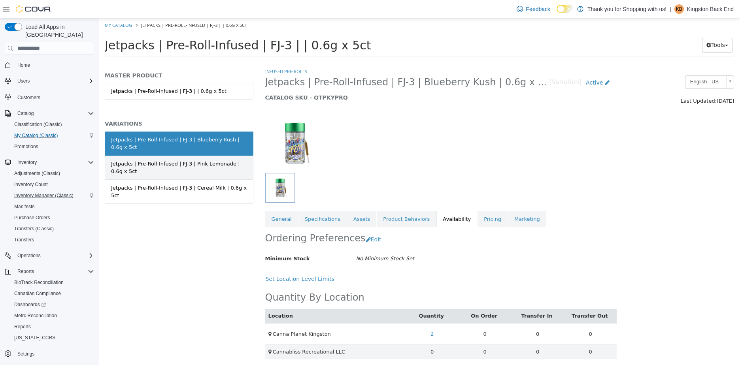
click at [204, 161] on div "Jetpacks | Pre-Roll-Infused | FJ-3 | Pink Lemonade | 0.6g x 5ct" at bounding box center [179, 167] width 136 height 15
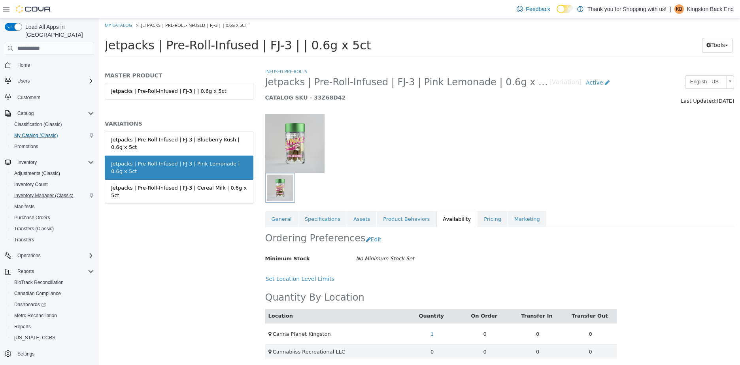
click at [218, 189] on div "Jetpacks | Pre-Roll-Infused | FJ-3 | Cereal Milk | 0.6g x 5ct" at bounding box center [179, 191] width 136 height 15
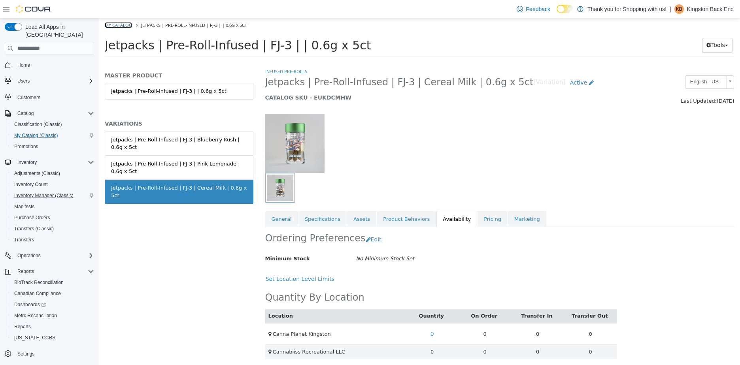
click at [127, 22] on link "My Catalog" at bounding box center [118, 25] width 27 height 6
select select "**********"
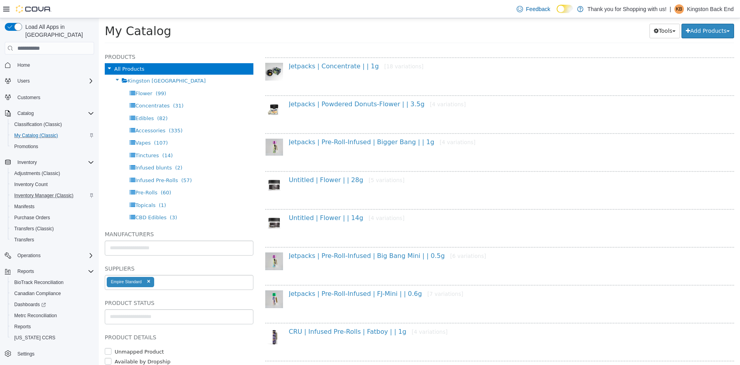
scroll to position [119, 0]
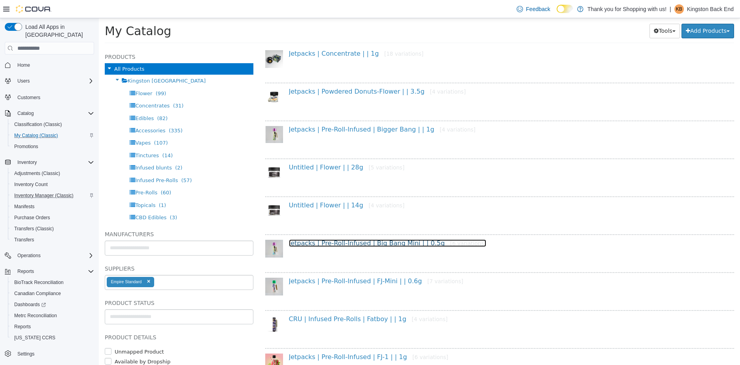
click at [378, 242] on link "Jetpacks | Pre-Roll-Infused | Big Bang Mini | | 0.5g [6 variations]" at bounding box center [387, 243] width 197 height 8
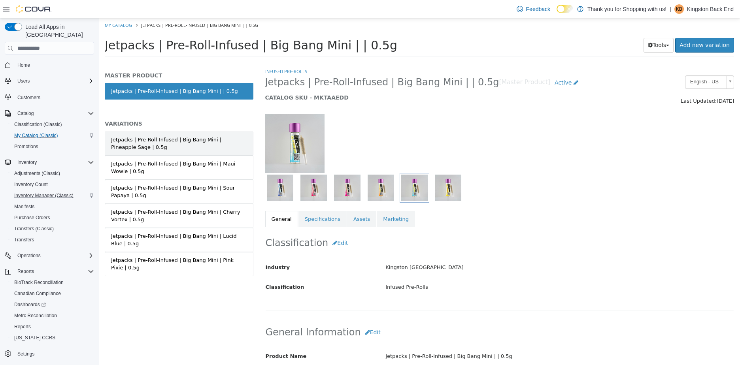
click at [213, 143] on div "Jetpacks | Pre-Roll-Infused | Big Bang Mini | Pineapple Sage | 0.5g" at bounding box center [179, 143] width 136 height 15
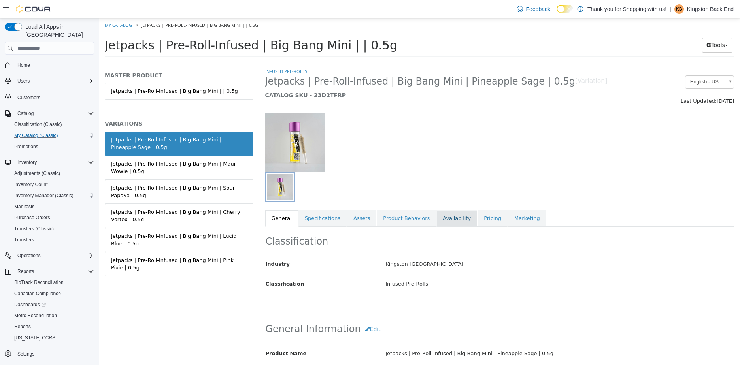
click at [443, 216] on link "Availability" at bounding box center [456, 218] width 41 height 17
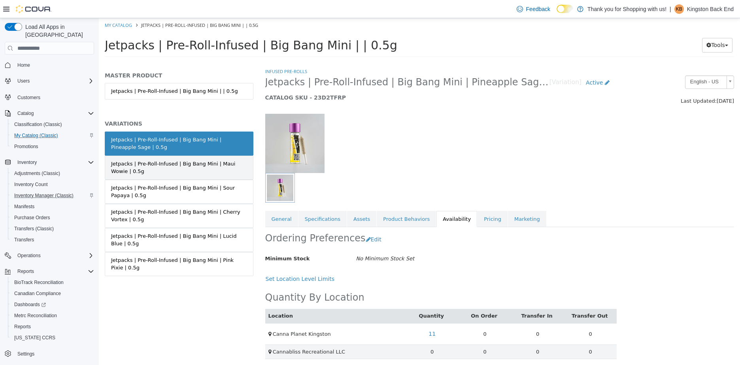
click at [195, 177] on link "Jetpacks | Pre-Roll-Infused | Big Bang Mini | Maui Wowie | 0.5g" at bounding box center [179, 168] width 149 height 24
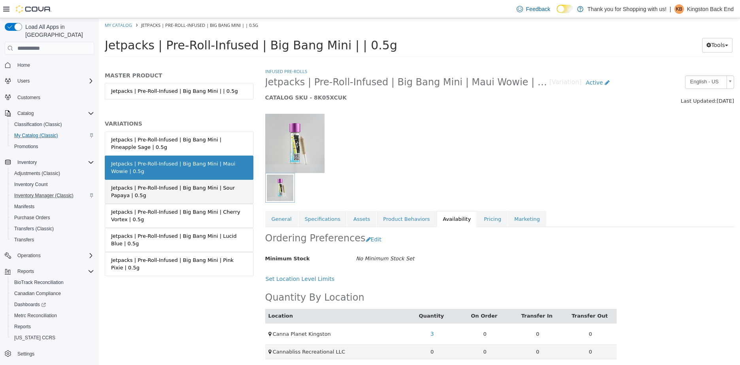
click at [239, 181] on link "Jetpacks | Pre-Roll-Infused | Big Bang Mini | Sour Papaya | 0.5g" at bounding box center [179, 192] width 149 height 24
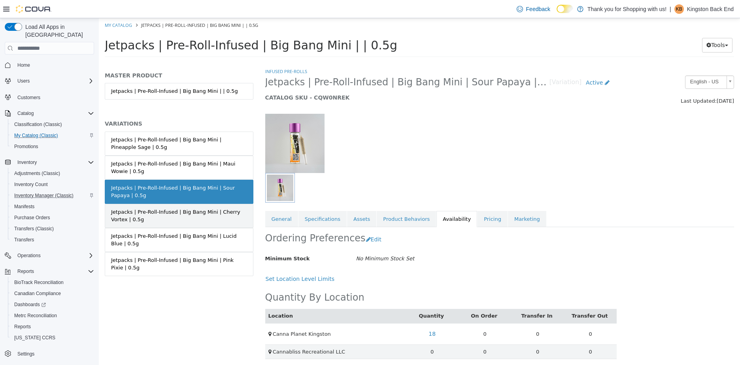
click at [218, 220] on div "Jetpacks | Pre-Roll-Infused | Big Bang Mini | Cherry Vortex | 0.5g" at bounding box center [179, 215] width 136 height 15
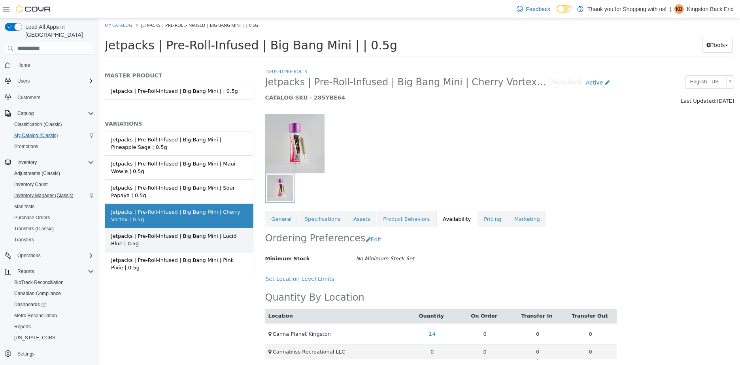
click at [230, 238] on div "Jetpacks | Pre-Roll-Infused | Big Bang Mini | Lucid Blue | 0.5g" at bounding box center [179, 239] width 136 height 15
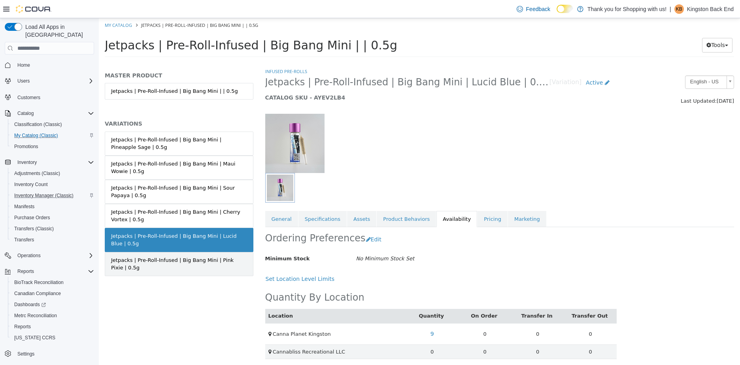
click at [218, 256] on div "Jetpacks | Pre-Roll-Infused | Big Bang Mini | Pink Pixie | 0.5g" at bounding box center [179, 263] width 136 height 15
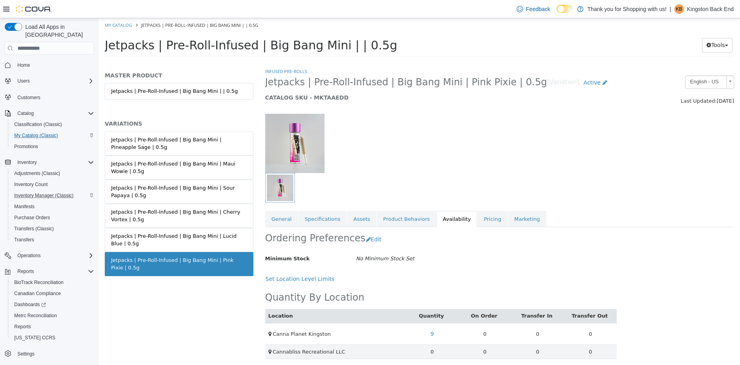
click at [119, 28] on li "My Catalog" at bounding box center [119, 24] width 28 height 7
click at [119, 26] on link "My Catalog" at bounding box center [118, 25] width 27 height 6
select select "**********"
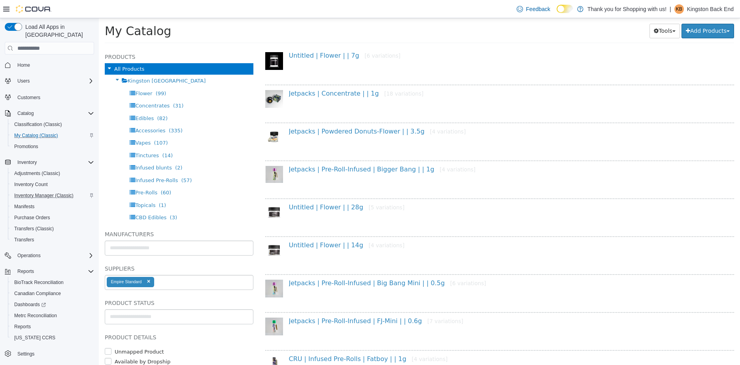
scroll to position [79, 0]
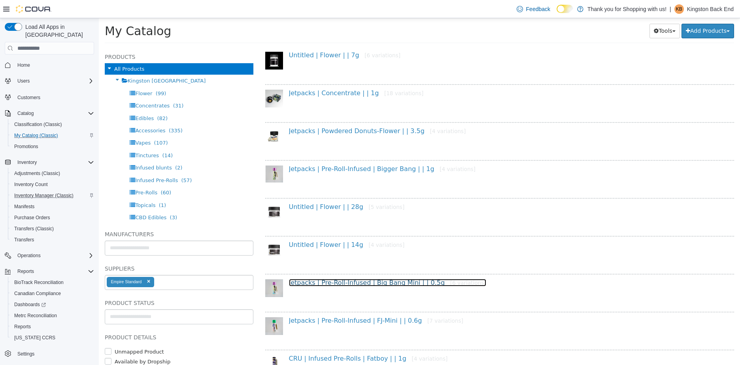
click at [352, 279] on link "Jetpacks | Pre-Roll-Infused | Big Bang Mini | | 0.5g [6 variations]" at bounding box center [387, 283] width 197 height 8
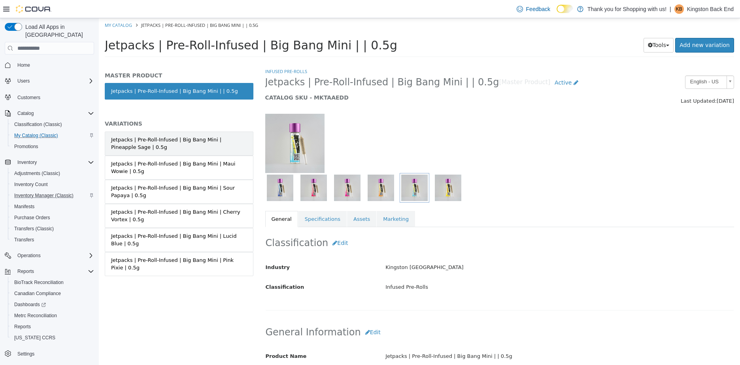
click at [212, 136] on div "Jetpacks | Pre-Roll-Infused | Big Bang Mini | Pineapple Sage | 0.5g" at bounding box center [179, 143] width 136 height 15
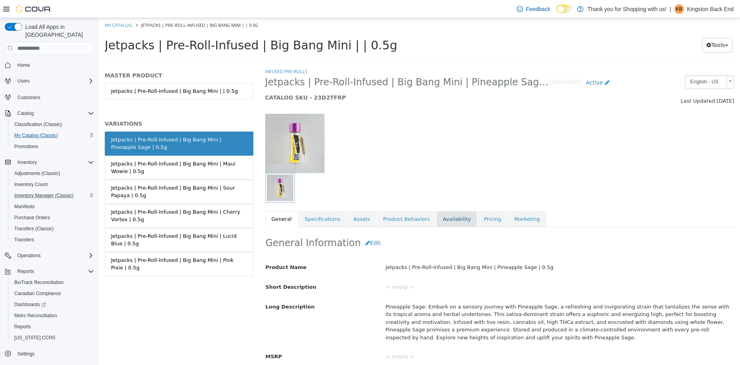
click at [454, 220] on link "Availability" at bounding box center [456, 219] width 41 height 17
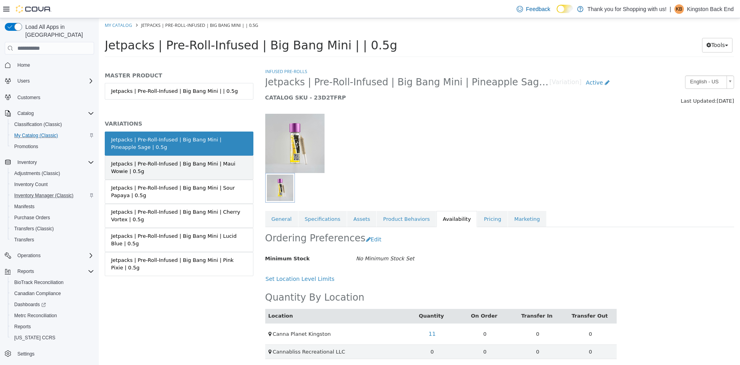
click at [228, 170] on div "Jetpacks | Pre-Roll-Infused | Big Bang Mini | Maui Wowie | 0.5g" at bounding box center [179, 167] width 136 height 15
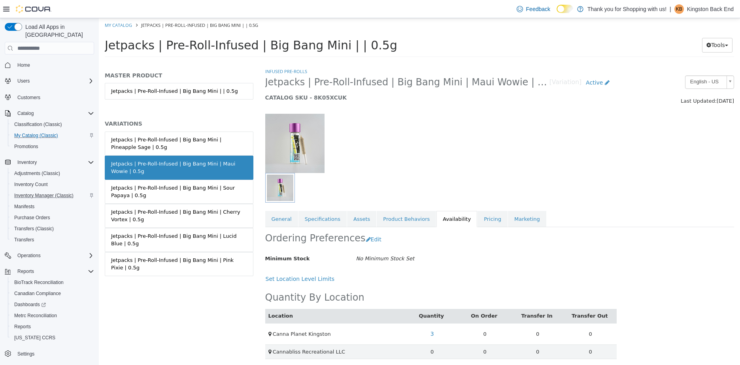
click at [222, 193] on div "Jetpacks | Pre-Roll-Infused | Big Bang Mini | Sour Papaya | 0.5g" at bounding box center [179, 191] width 136 height 15
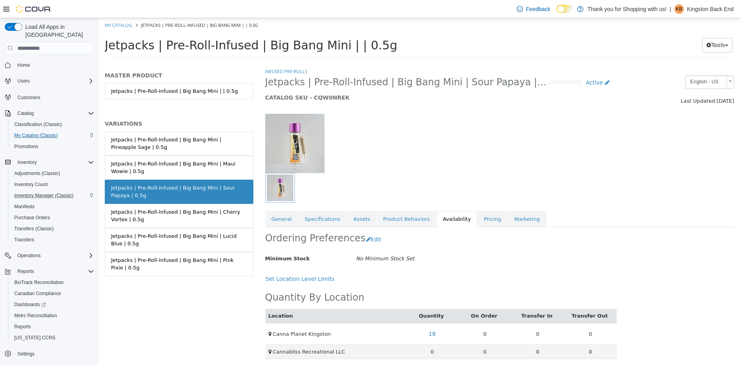
click at [220, 211] on div "Jetpacks | Pre-Roll-Infused | Big Bang Mini | Cherry Vortex | 0.5g" at bounding box center [179, 215] width 136 height 15
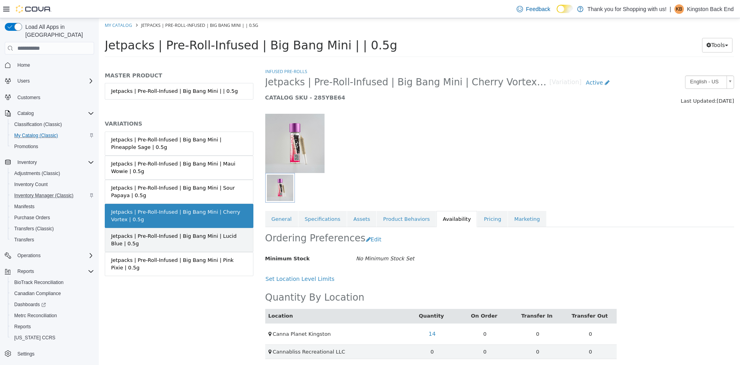
click at [219, 235] on div "Jetpacks | Pre-Roll-Infused | Big Bang Mini | Lucid Blue | 0.5g" at bounding box center [179, 239] width 136 height 15
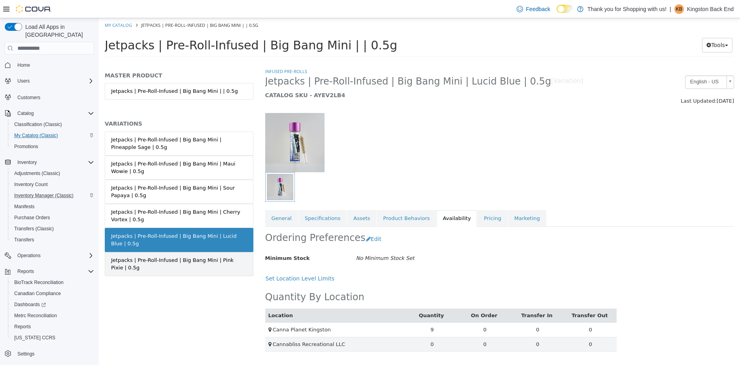
click at [217, 262] on div "Jetpacks | Pre-Roll-Infused | Big Bang Mini | Pink Pixie | 0.5g" at bounding box center [179, 263] width 136 height 15
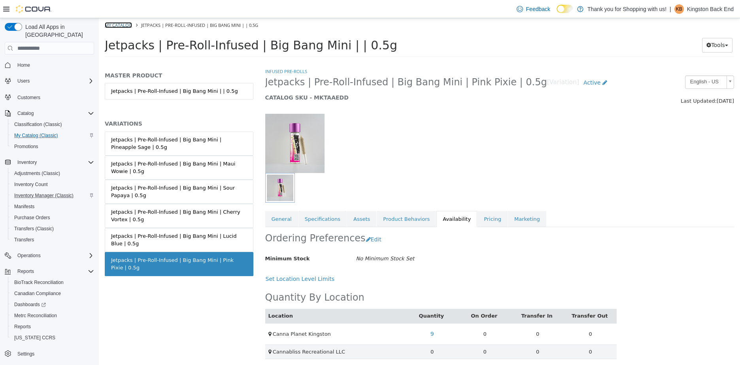
click at [129, 23] on link "My Catalog" at bounding box center [118, 25] width 27 height 6
select select "**********"
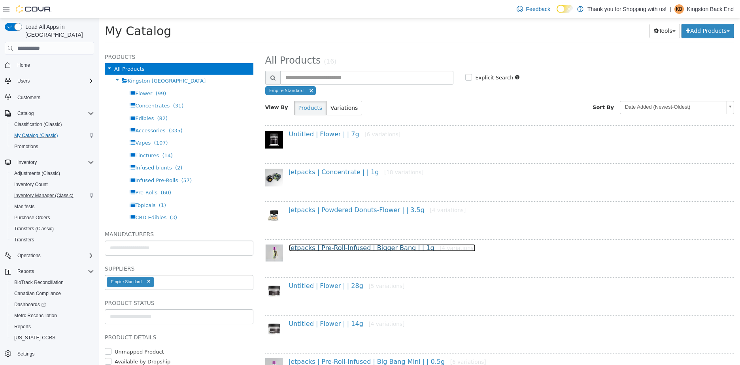
click at [362, 251] on link "Jetpacks | Pre-Roll-Infused | Bigger Bang | | 1g [4 variations]" at bounding box center [382, 248] width 186 height 8
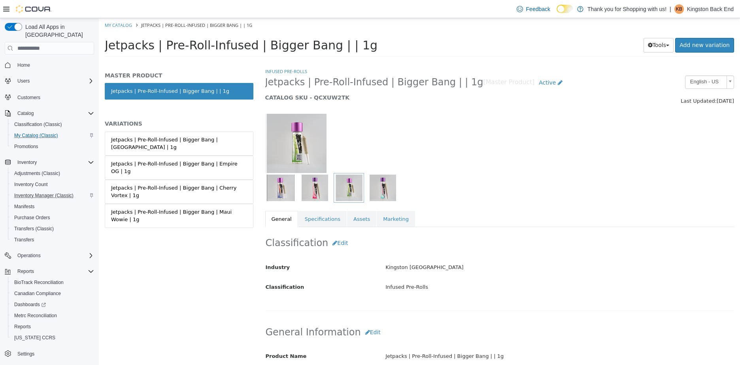
click at [212, 120] on h5 "VARIATIONS" at bounding box center [179, 123] width 149 height 7
click at [216, 140] on div "Jetpacks | Pre-Roll-Infused | Bigger Bang | Chernobyl | 1g" at bounding box center [179, 143] width 136 height 15
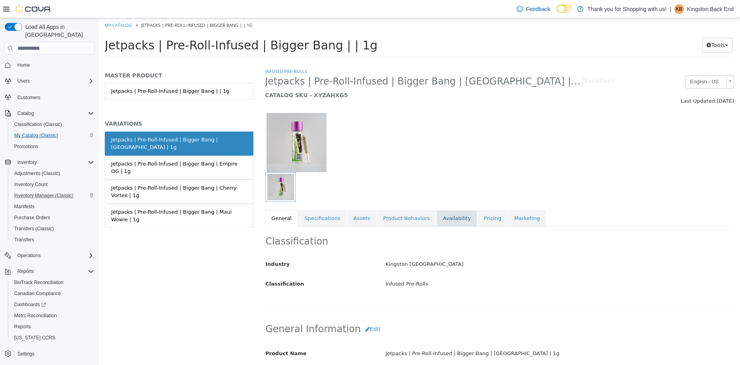
click at [436, 218] on link "Availability" at bounding box center [456, 218] width 41 height 17
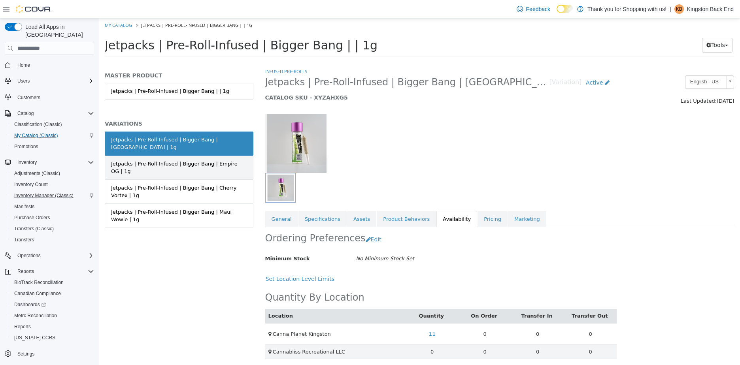
click at [231, 162] on link "Jetpacks | Pre-Roll-Infused | Bigger Bang | Empire OG | 1g" at bounding box center [179, 168] width 149 height 24
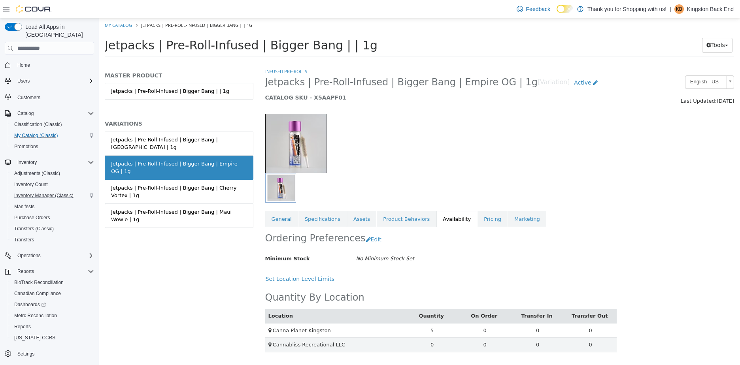
click at [226, 184] on div "Jetpacks | Pre-Roll-Infused | Bigger Bang | Cherry Vortex | 1g" at bounding box center [179, 191] width 136 height 15
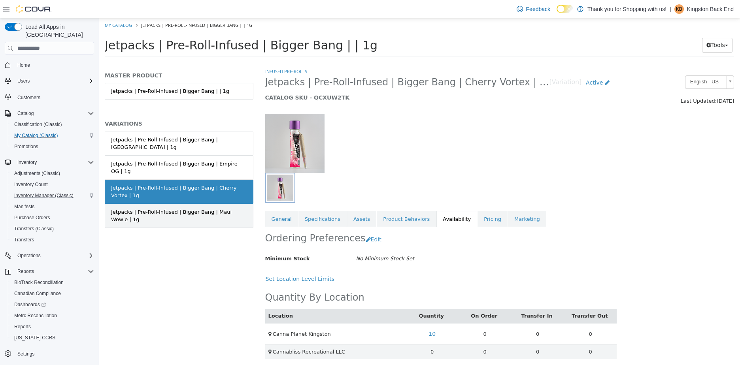
click at [238, 204] on link "Jetpacks | Pre-Roll-Infused | Bigger Bang | Maui Wowie | 1g" at bounding box center [179, 216] width 149 height 24
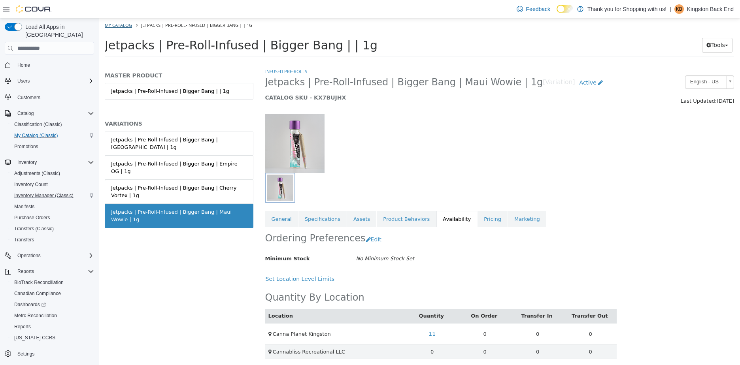
click at [120, 29] on ol "My Catalog Jetpacks | Pre-Roll-Infused | Bigger Bang | | 1g" at bounding box center [419, 25] width 641 height 14
click at [120, 24] on link "My Catalog" at bounding box center [118, 25] width 27 height 6
select select "**********"
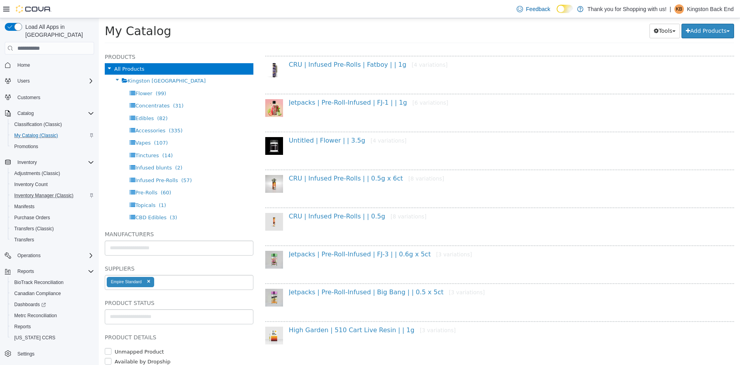
scroll to position [382, 0]
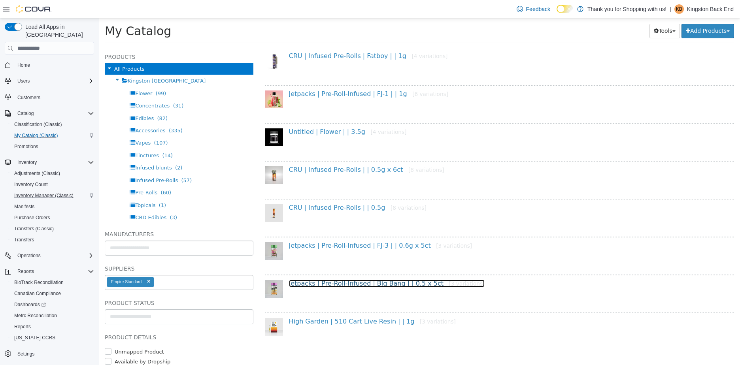
click at [349, 282] on link "Jetpacks | Pre-Roll-Infused | Big Bang | | 0.5 x 5ct [3 variations]" at bounding box center [387, 284] width 196 height 8
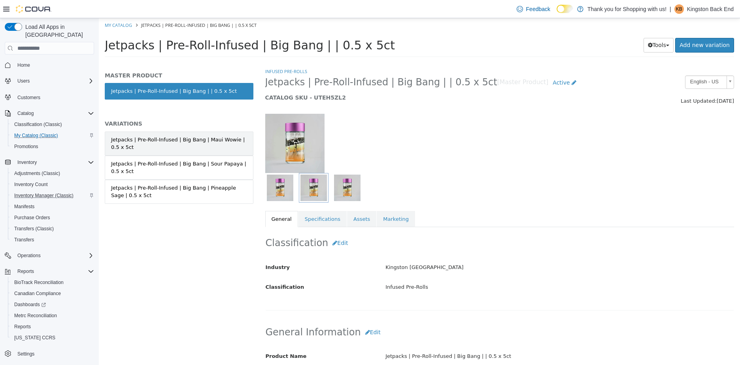
click at [179, 148] on div "Jetpacks | Pre-Roll-Infused | Big Bang | Maui Wowie | 0.5 x 5ct" at bounding box center [179, 143] width 136 height 15
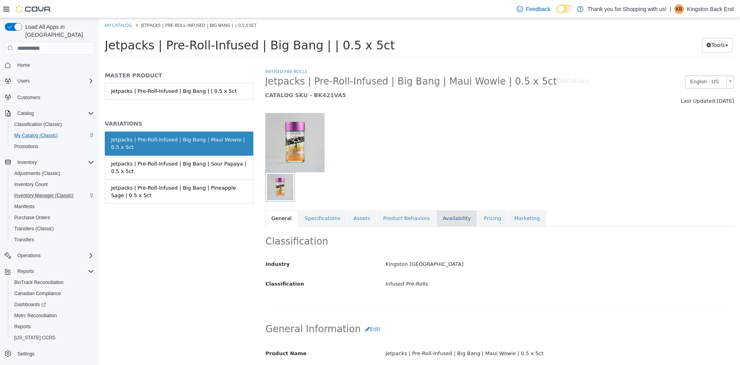
click at [436, 224] on link "Availability" at bounding box center [456, 218] width 41 height 17
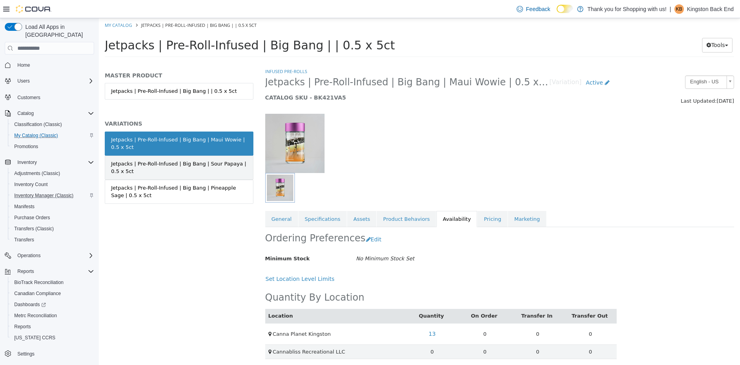
click at [135, 162] on div "Jetpacks | Pre-Roll-Infused | Big Bang | Sour Papaya | 0.5 x 5ct" at bounding box center [179, 167] width 136 height 15
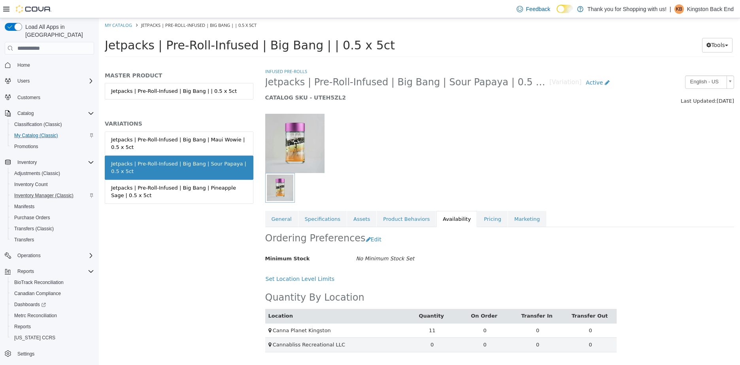
click at [147, 185] on div "Jetpacks | Pre-Roll-Infused | Big Bang | Pineapple Sage | 0.5 x 5ct" at bounding box center [179, 191] width 136 height 15
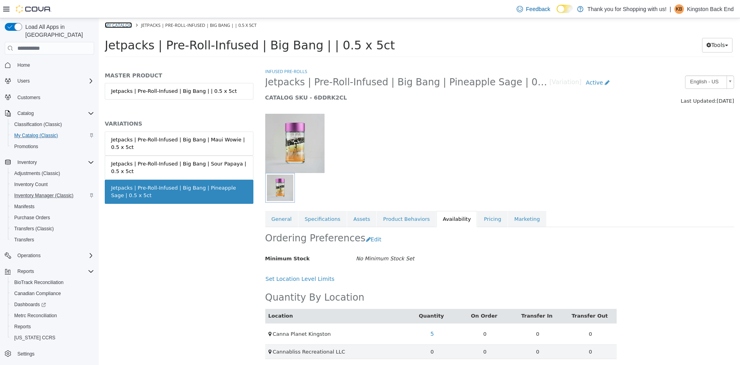
click at [122, 23] on link "My Catalog" at bounding box center [118, 25] width 27 height 6
select select "**********"
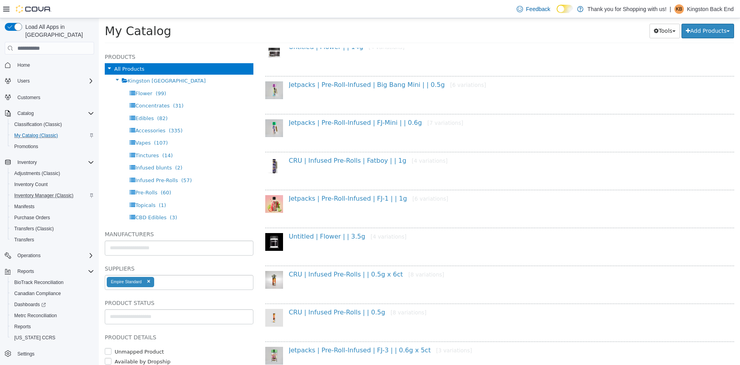
scroll to position [356, 0]
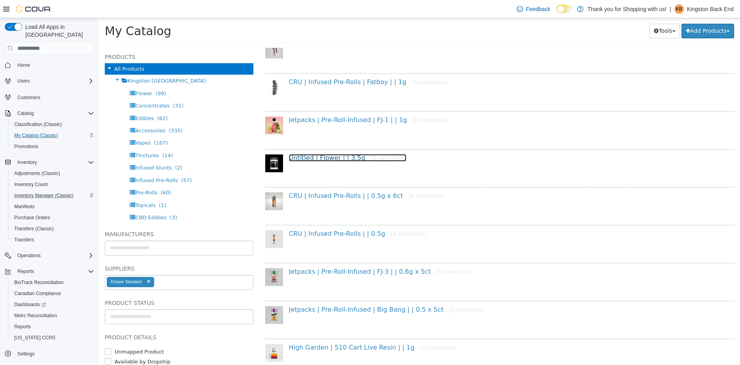
click at [338, 156] on link "Untitled | Flower | | 3.5g [4 variations]" at bounding box center [348, 158] width 118 height 8
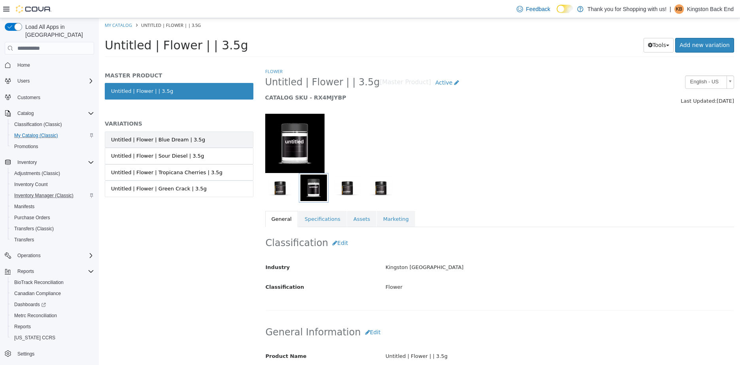
click at [222, 146] on link "Untitled | Flower | Blue Dream | 3.5g" at bounding box center [179, 140] width 149 height 17
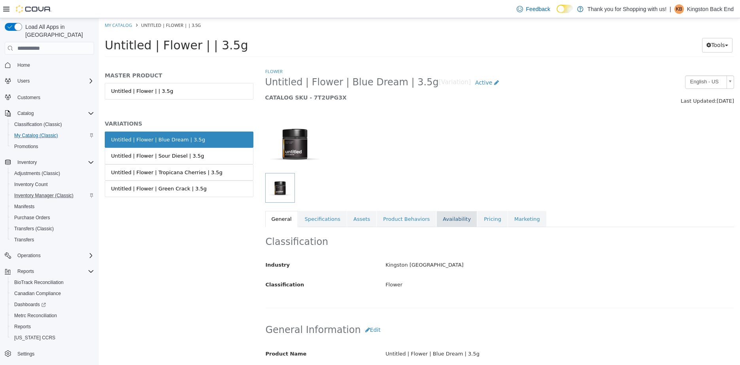
click at [443, 222] on link "Availability" at bounding box center [456, 219] width 41 height 17
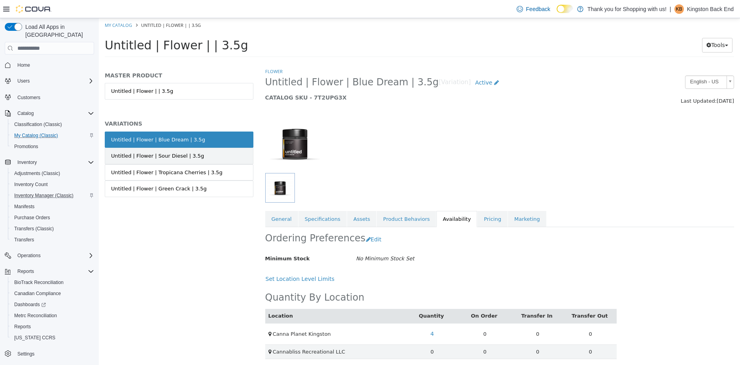
click at [228, 160] on link "Untitled | Flower | Sour Diesel | 3.5g" at bounding box center [179, 156] width 149 height 17
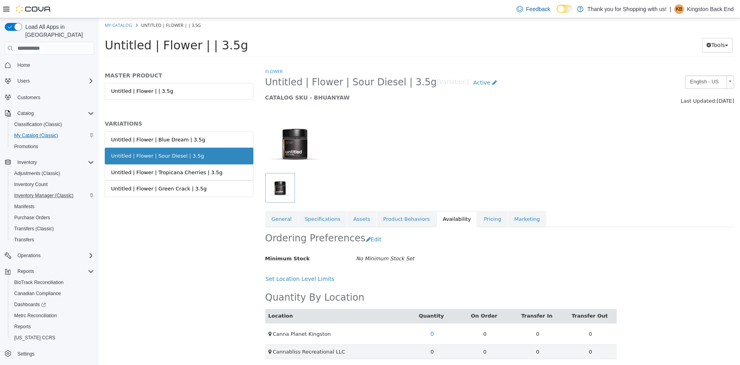
click at [232, 175] on link "Untitled | Flower | Tropicana Cherries | 3.5g" at bounding box center [179, 172] width 149 height 17
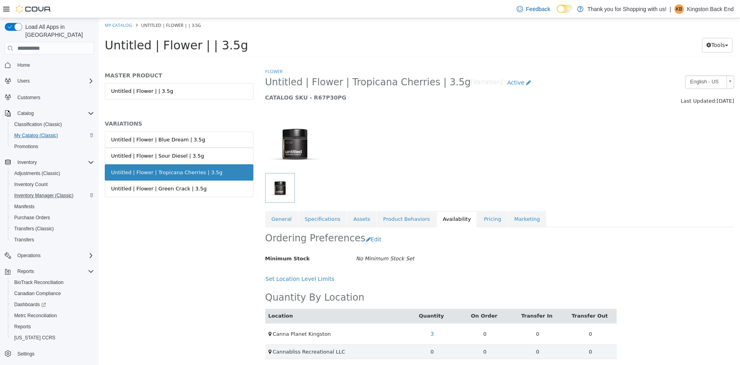
click at [224, 186] on link "Untitled | Flower | Green Crack | 3.5g" at bounding box center [179, 189] width 149 height 17
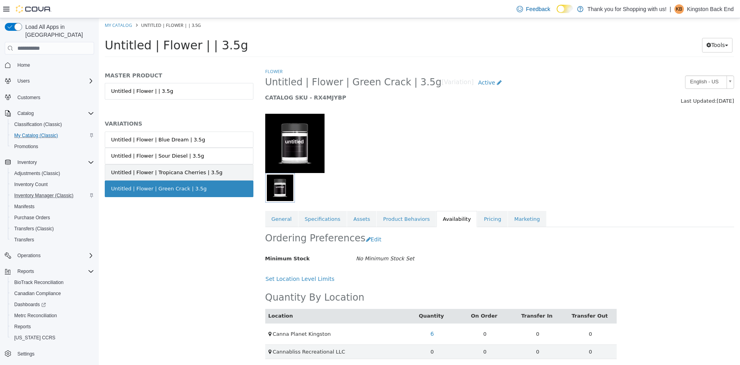
click at [194, 172] on div "Untitled | Flower | Tropicana Cherries | 3.5g" at bounding box center [166, 173] width 111 height 8
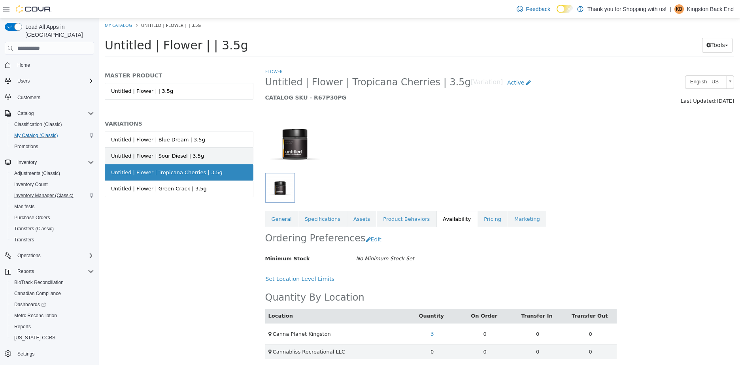
click at [196, 162] on link "Untitled | Flower | Sour Diesel | 3.5g" at bounding box center [179, 156] width 149 height 17
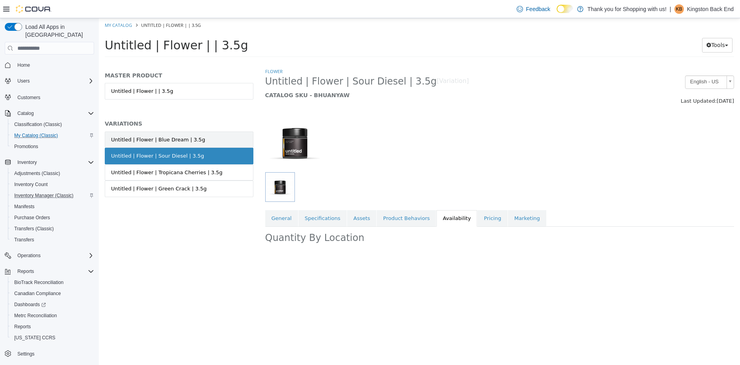
click at [208, 143] on link "Untitled | Flower | Blue Dream | 3.5g" at bounding box center [179, 140] width 149 height 17
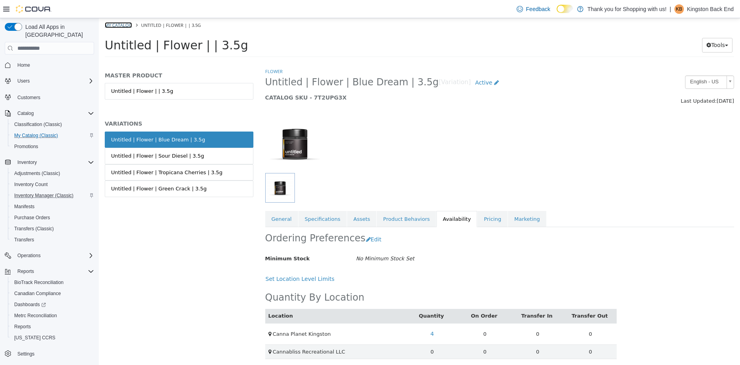
click at [127, 25] on link "My Catalog" at bounding box center [118, 25] width 27 height 6
select select "**********"
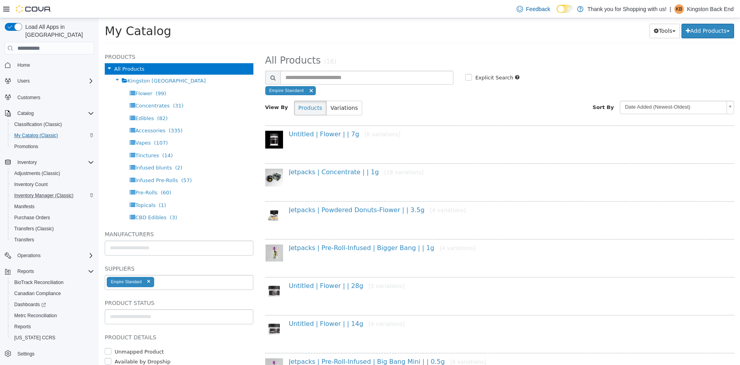
click at [309, 92] on span at bounding box center [311, 91] width 5 height 6
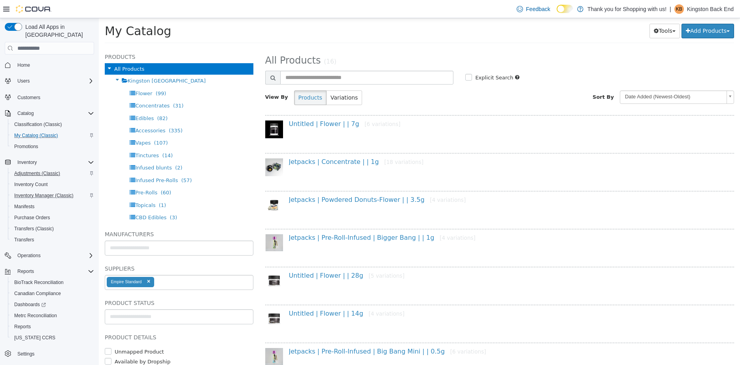
select select "**********"
